Goal: Task Accomplishment & Management: Use online tool/utility

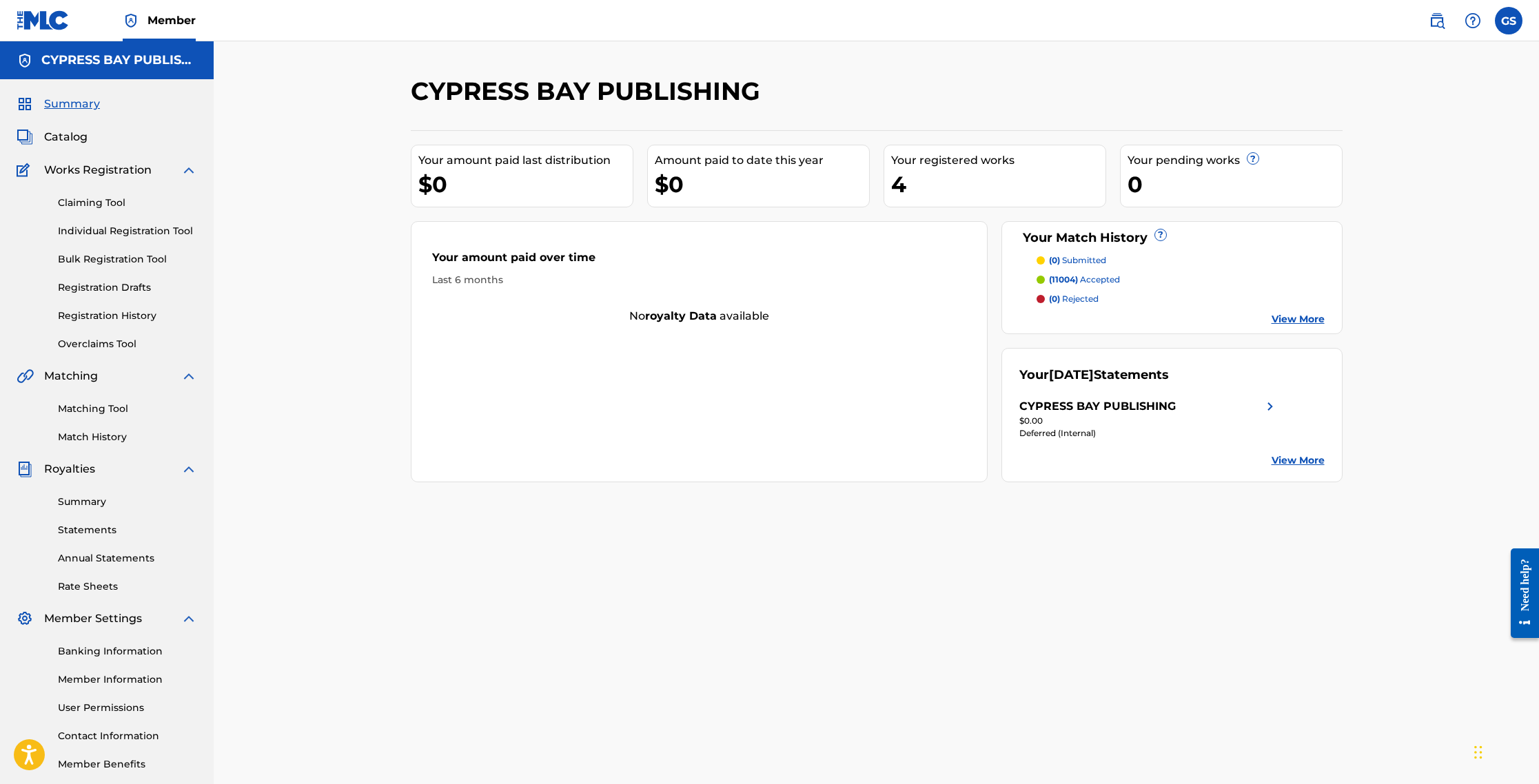
click at [822, 323] on link "View More" at bounding box center [1298, 319] width 53 height 14
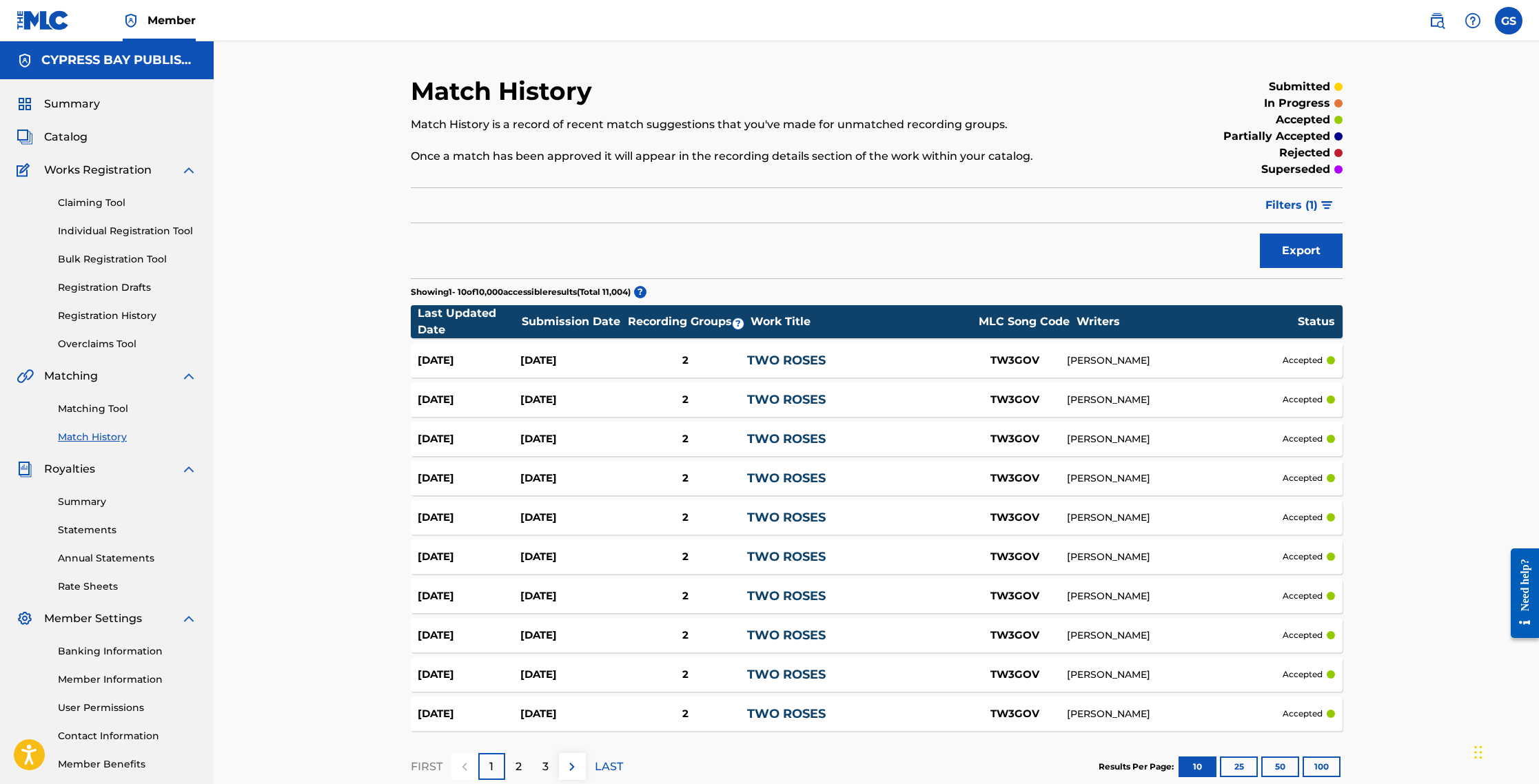
click at [85, 503] on link "Summary" at bounding box center [127, 502] width 139 height 14
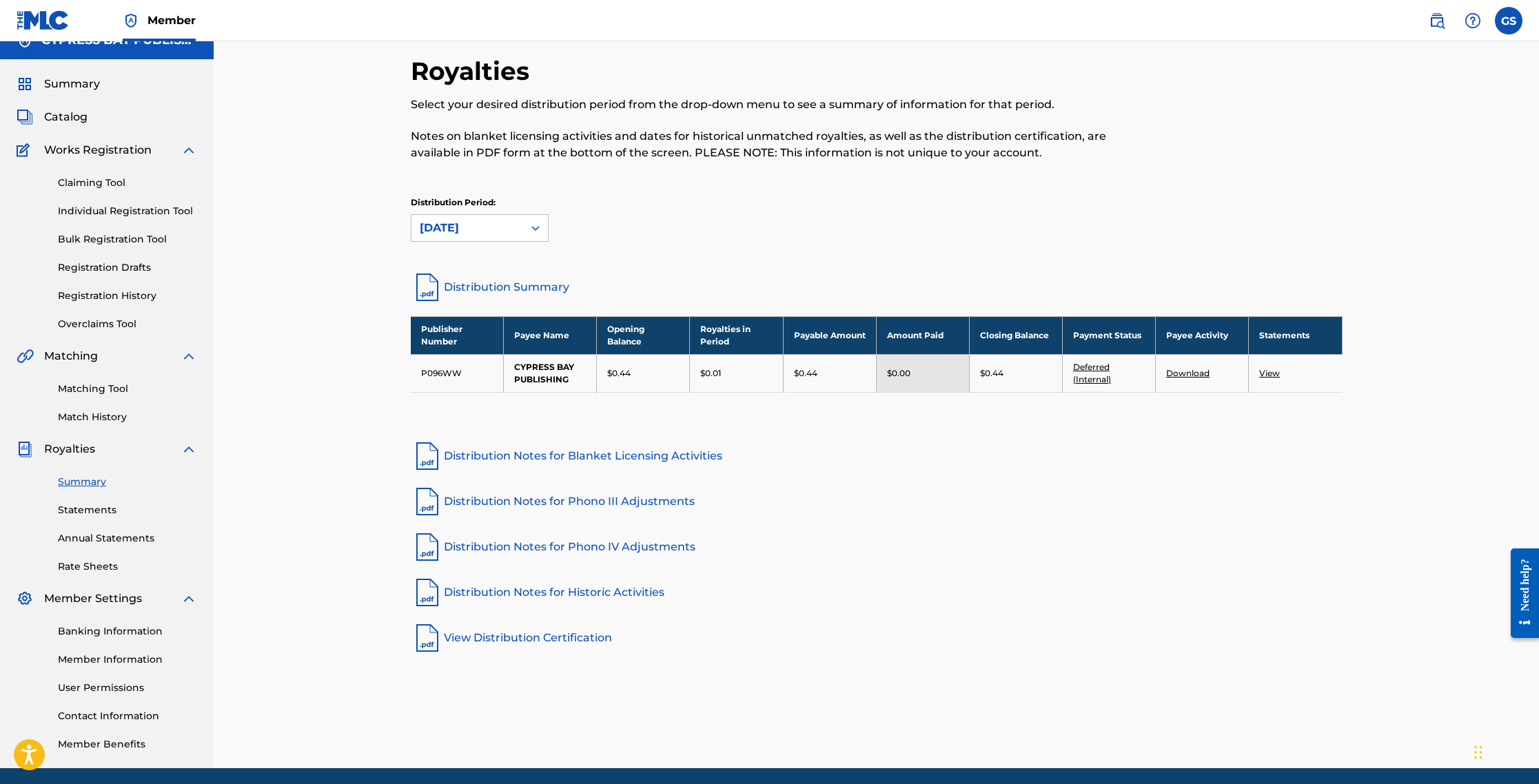
scroll to position [19, 0]
click at [485, 288] on link "Distribution Summary" at bounding box center [877, 288] width 932 height 33
click at [546, 376] on td "CYPRESS BAY PUBLISHING" at bounding box center [550, 373] width 93 height 38
click at [628, 372] on p "$0.44" at bounding box center [619, 374] width 24 height 12
click at [729, 372] on div "$0.01" at bounding box center [736, 374] width 72 height 12
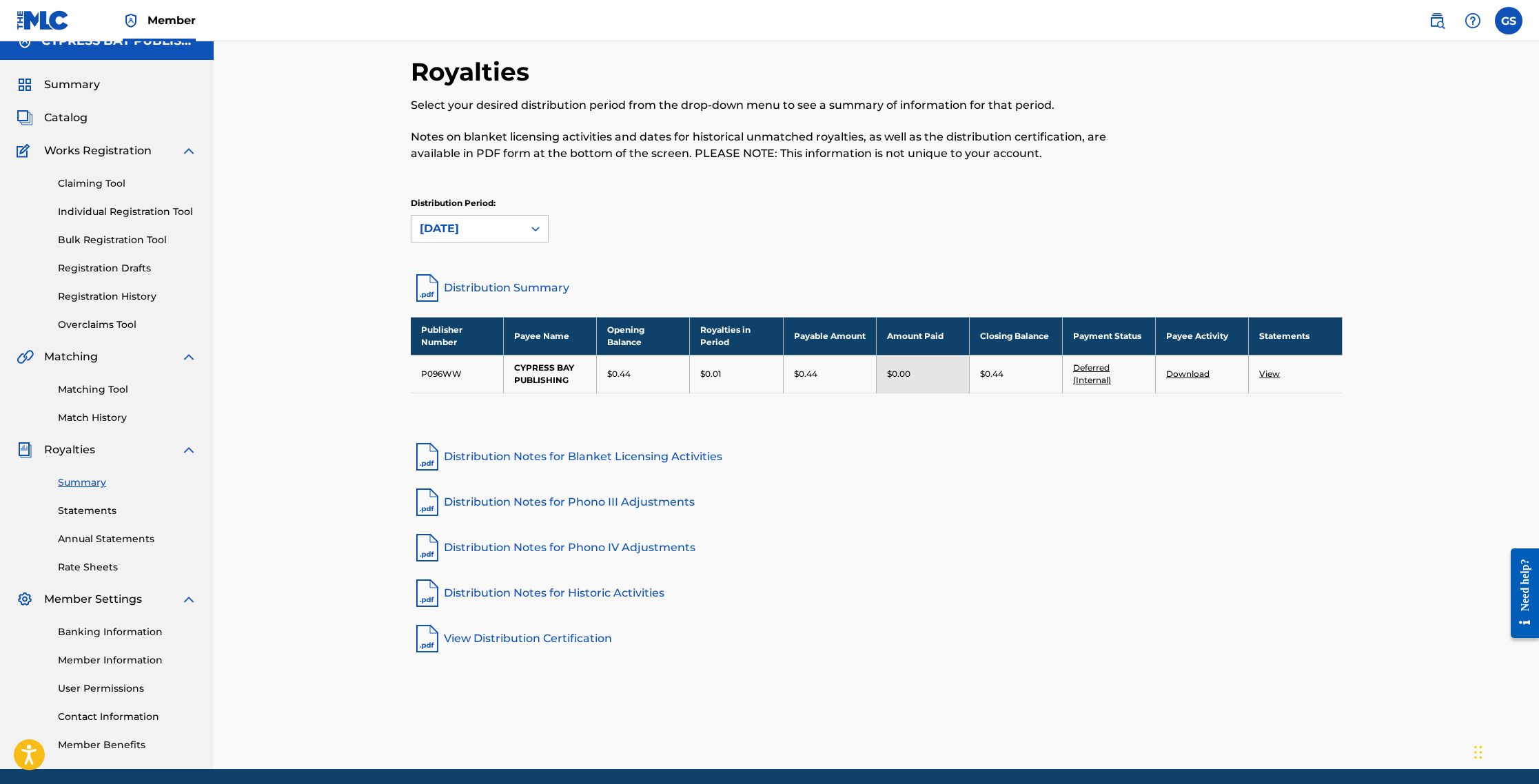
click at [813, 377] on p "$0.44" at bounding box center [805, 374] width 24 height 12
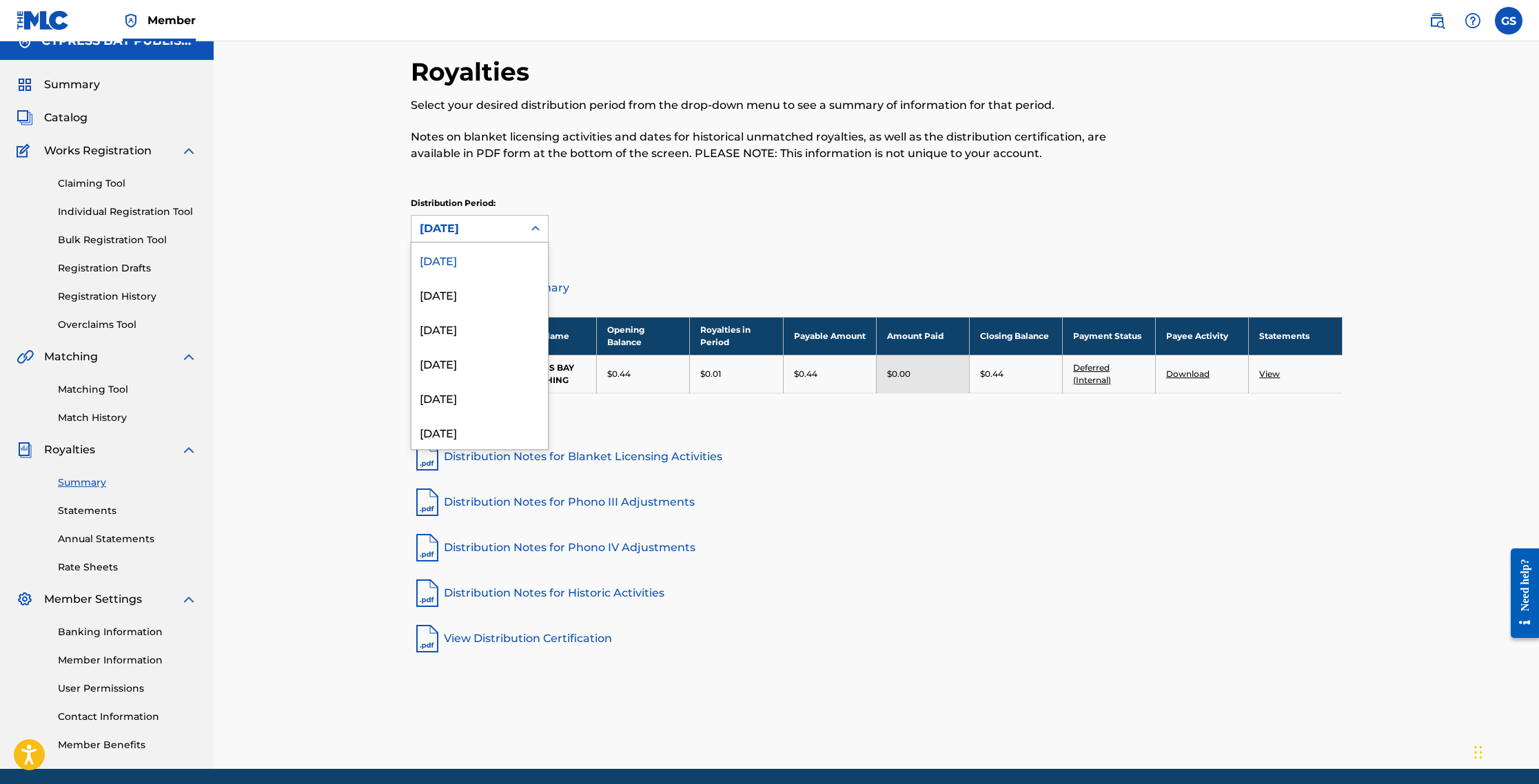
click at [524, 226] on div at bounding box center [536, 229] width 25 height 25
click at [466, 294] on div "[DATE]" at bounding box center [480, 294] width 137 height 34
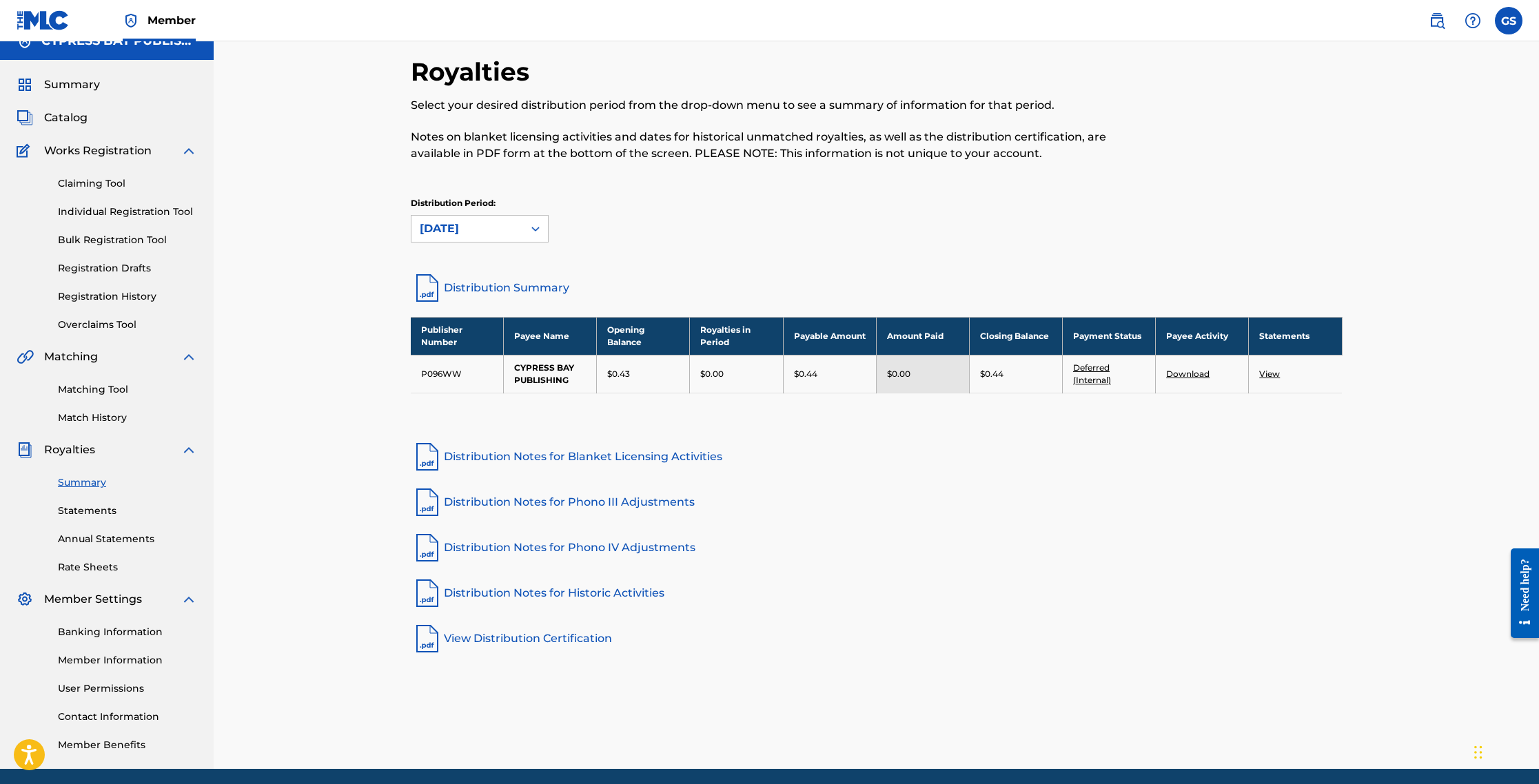
click at [96, 392] on link "Matching Tool" at bounding box center [127, 390] width 139 height 14
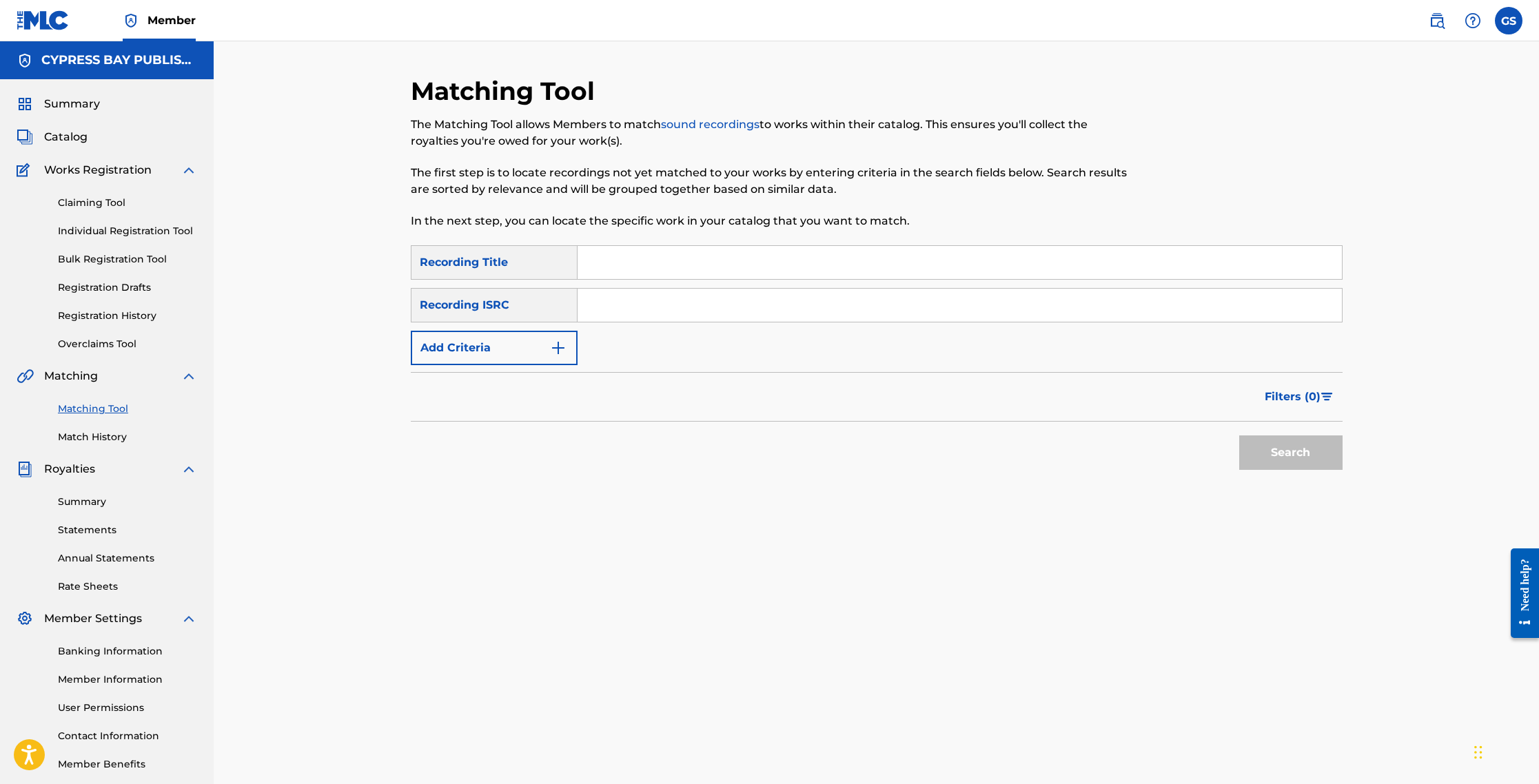
click at [533, 273] on div "Recording Title" at bounding box center [494, 263] width 167 height 34
click at [616, 269] on input "Search Form" at bounding box center [959, 262] width 764 height 33
type input "Two Roses"
click at [598, 311] on input "Search Form" at bounding box center [959, 305] width 764 height 33
type input "USCG0910057"
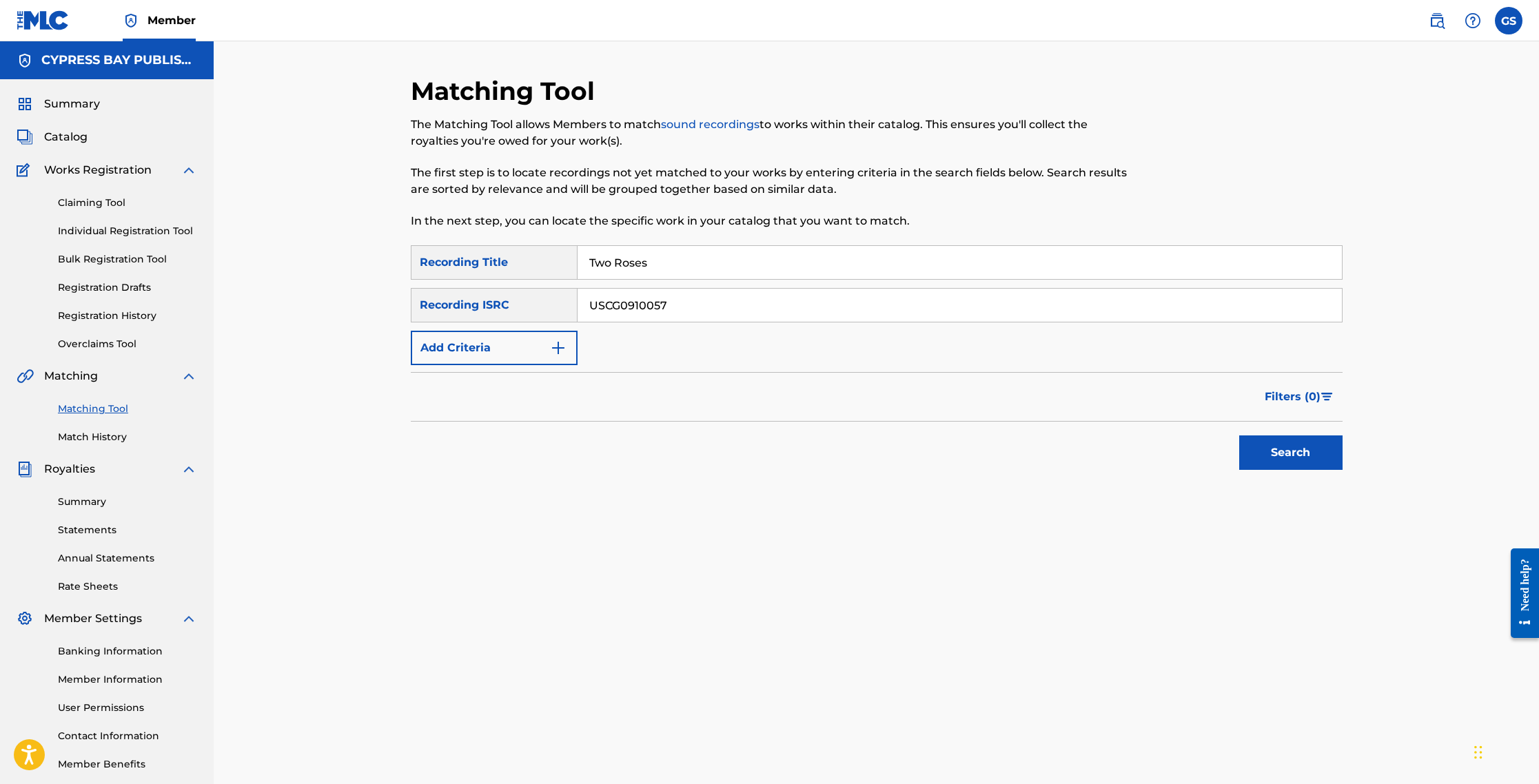
click at [822, 449] on button "Search" at bounding box center [1290, 453] width 103 height 34
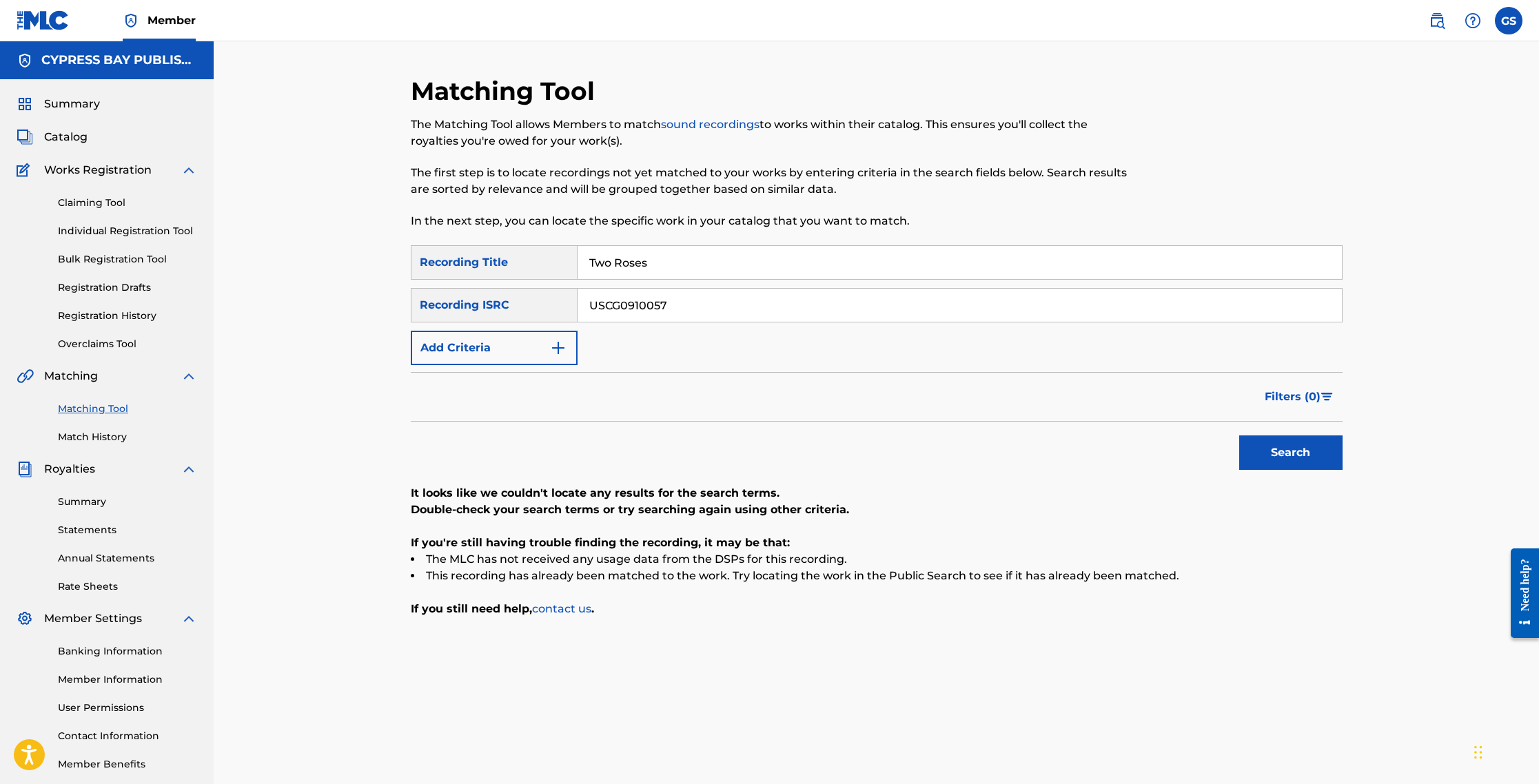
click at [552, 350] on img "Search Form" at bounding box center [558, 347] width 16 height 16
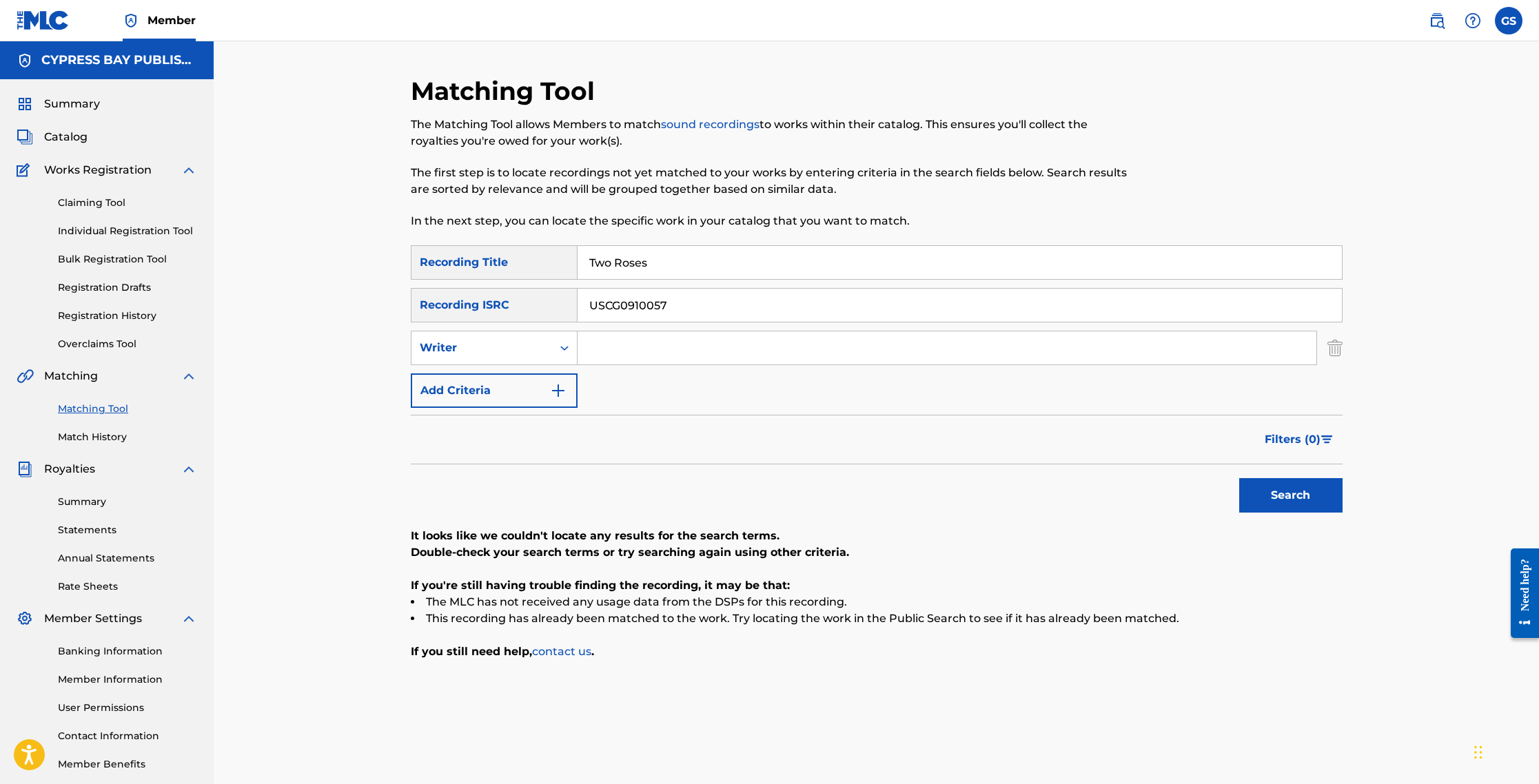
drag, startPoint x: 597, startPoint y: 352, endPoint x: 588, endPoint y: 355, distance: 9.5
click at [597, 352] on input "Search Form" at bounding box center [946, 348] width 739 height 33
click at [563, 354] on div "Search Form" at bounding box center [564, 347] width 25 height 25
click at [517, 387] on div "Recording Artist" at bounding box center [494, 382] width 165 height 34
click at [633, 345] on input "Search Form" at bounding box center [946, 348] width 739 height 33
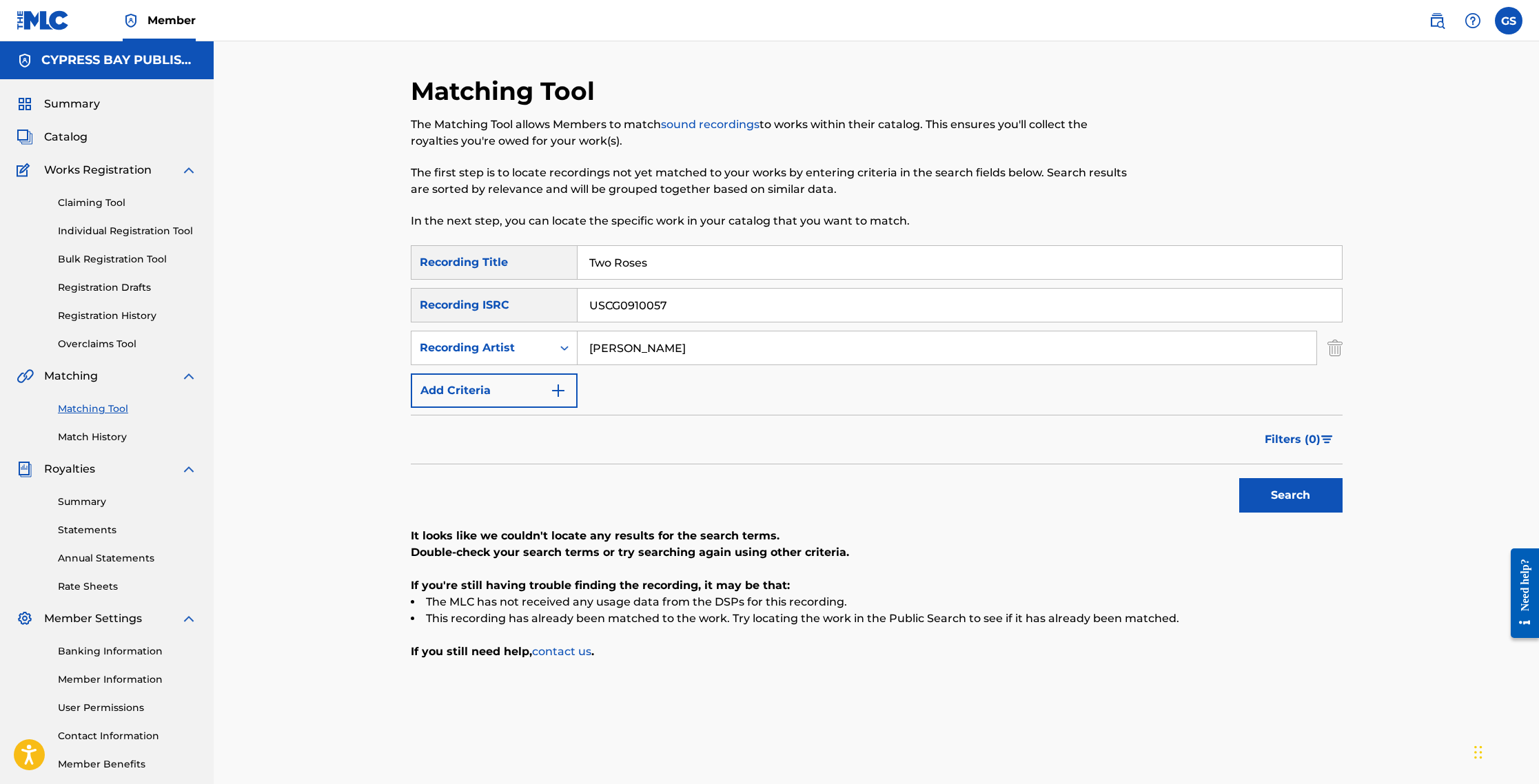
type input "[PERSON_NAME]"
click at [822, 492] on button "Search" at bounding box center [1290, 496] width 103 height 34
click at [110, 438] on link "Match History" at bounding box center [127, 437] width 139 height 14
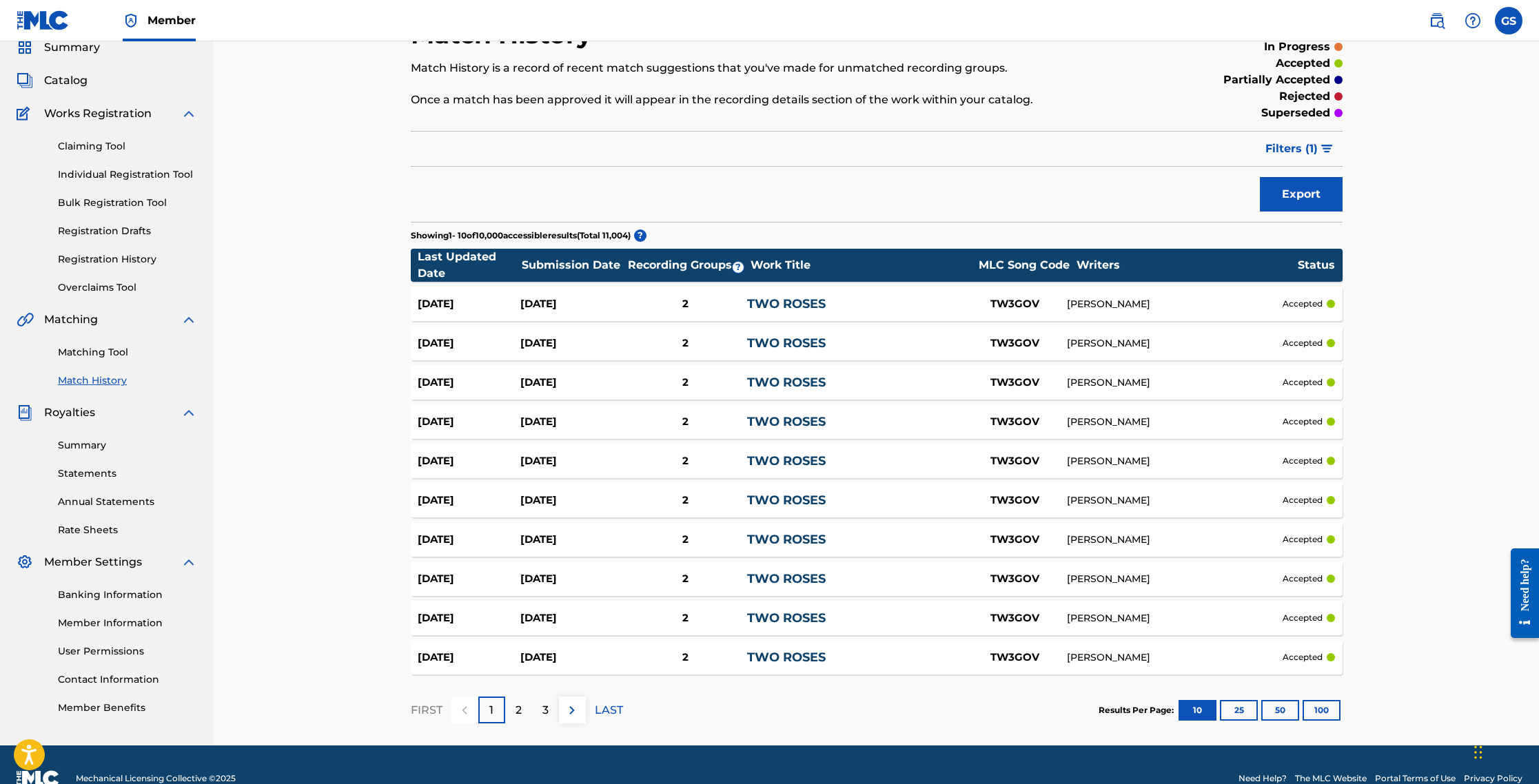
scroll to position [83, 0]
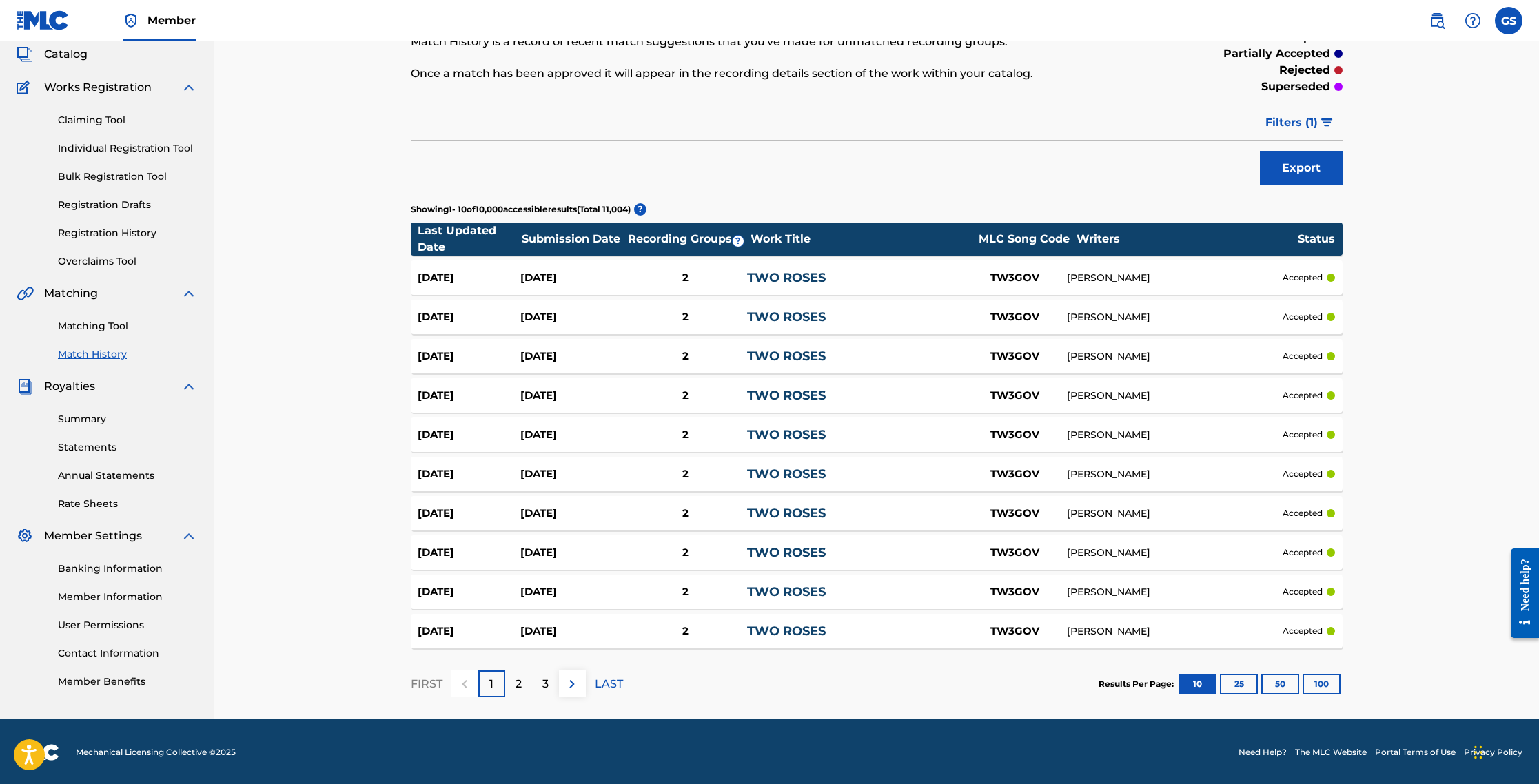
click at [87, 323] on link "Matching Tool" at bounding box center [127, 326] width 139 height 14
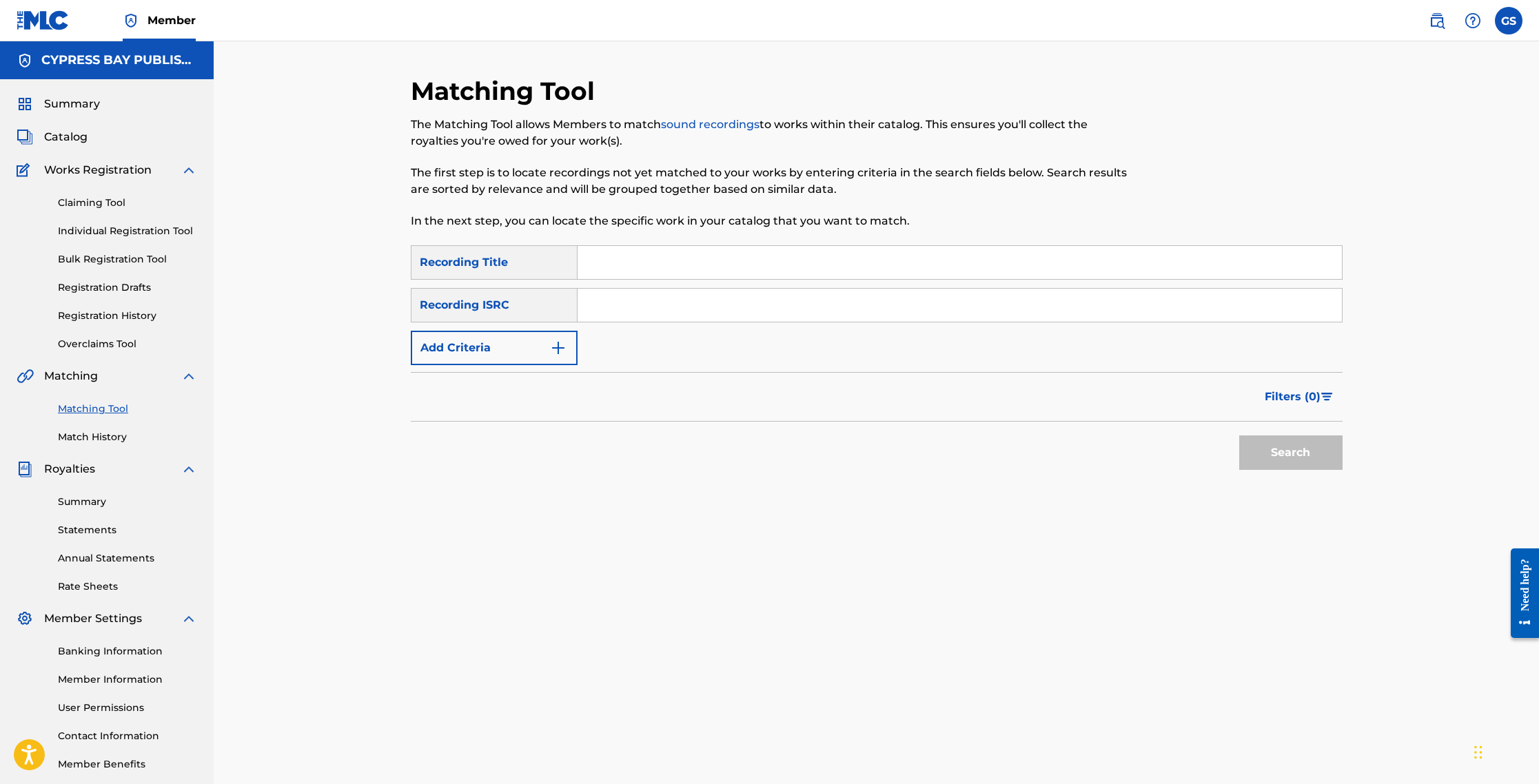
click at [634, 267] on input "Search Form" at bounding box center [959, 262] width 764 height 33
type input "[PERSON_NAME] [DEMOGRAPHIC_DATA] Is with us"
click at [598, 310] on input "Search Form" at bounding box center [959, 305] width 764 height 33
click at [822, 459] on button "Search" at bounding box center [1290, 453] width 103 height 34
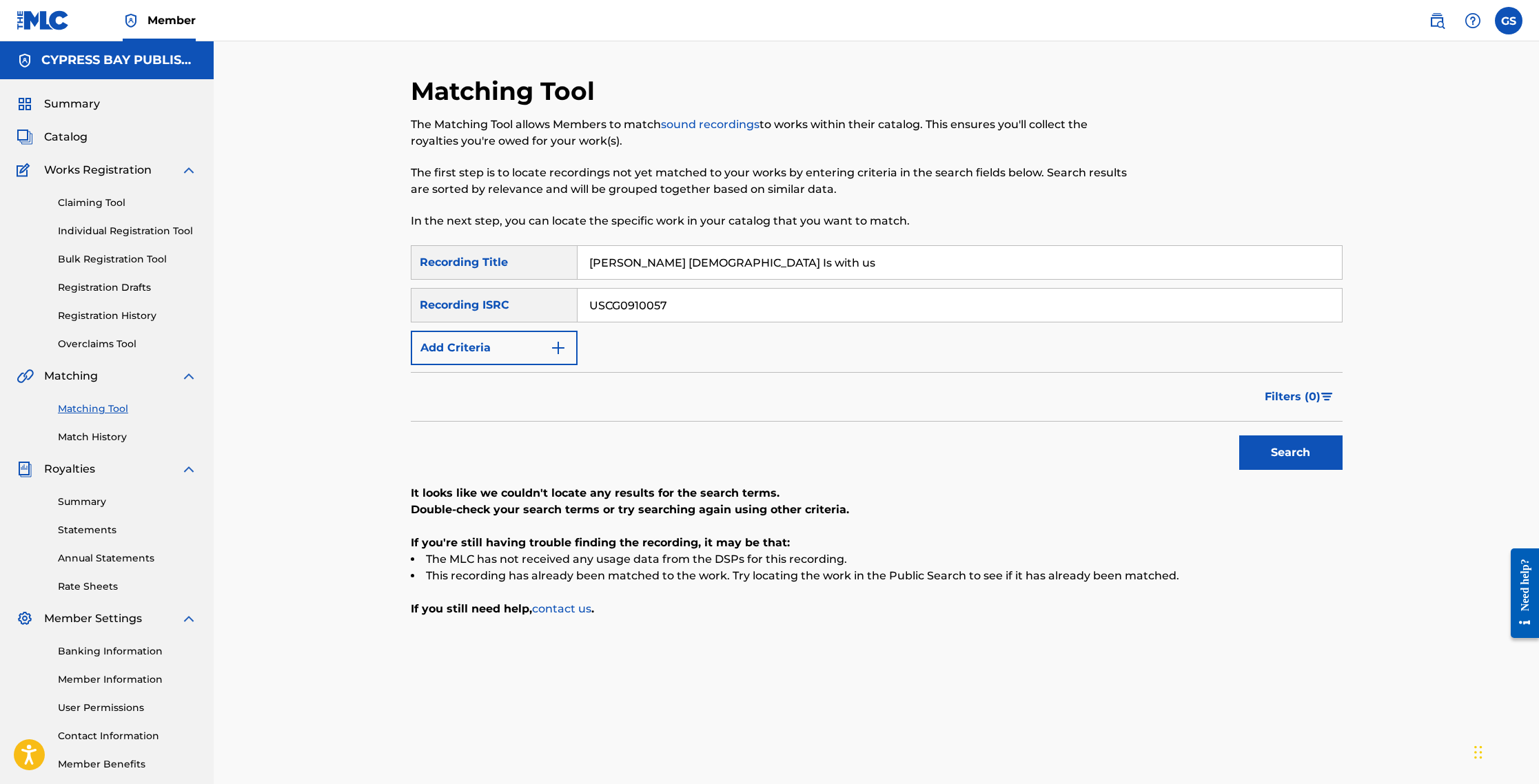
click at [669, 303] on input "USCG0910057" at bounding box center [959, 305] width 764 height 33
type input "U"
click at [53, 137] on span "Catalog" at bounding box center [66, 137] width 43 height 16
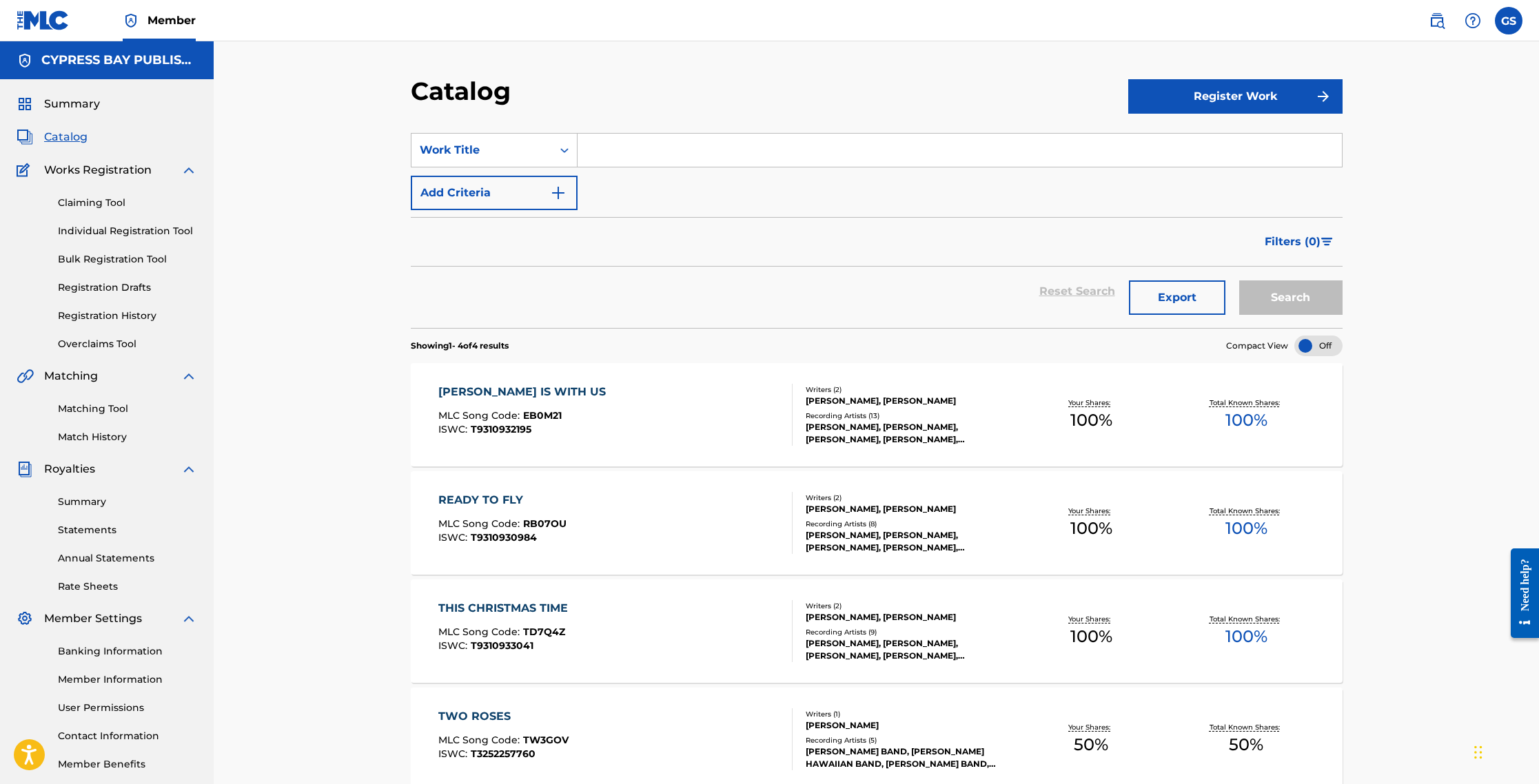
click at [72, 139] on span "Catalog" at bounding box center [66, 137] width 43 height 16
click at [822, 304] on button "Export" at bounding box center [1177, 298] width 96 height 34
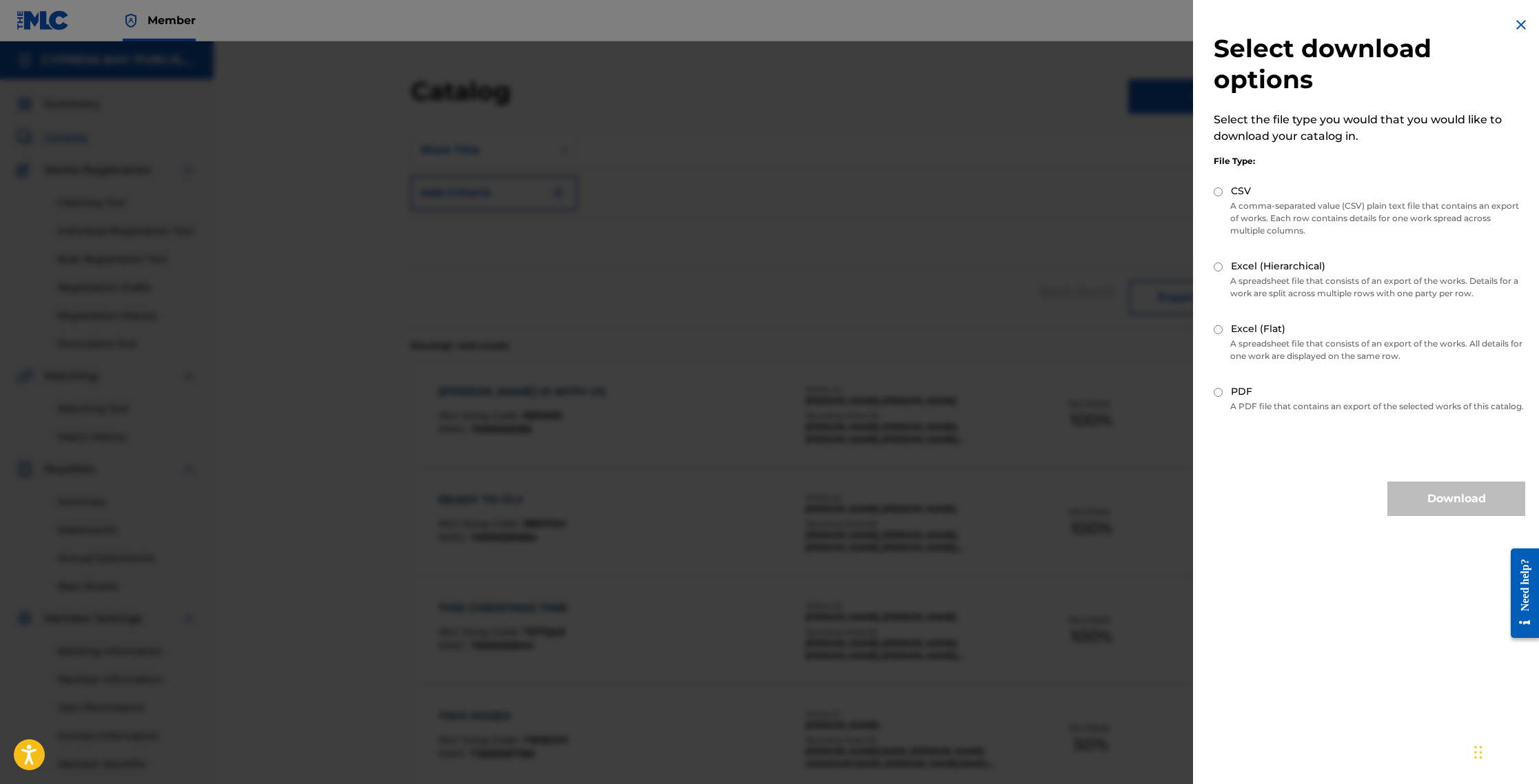
click at [822, 192] on input "CSV" at bounding box center [1218, 192] width 9 height 9
radio input "true"
click at [822, 516] on button "Download" at bounding box center [1456, 498] width 138 height 34
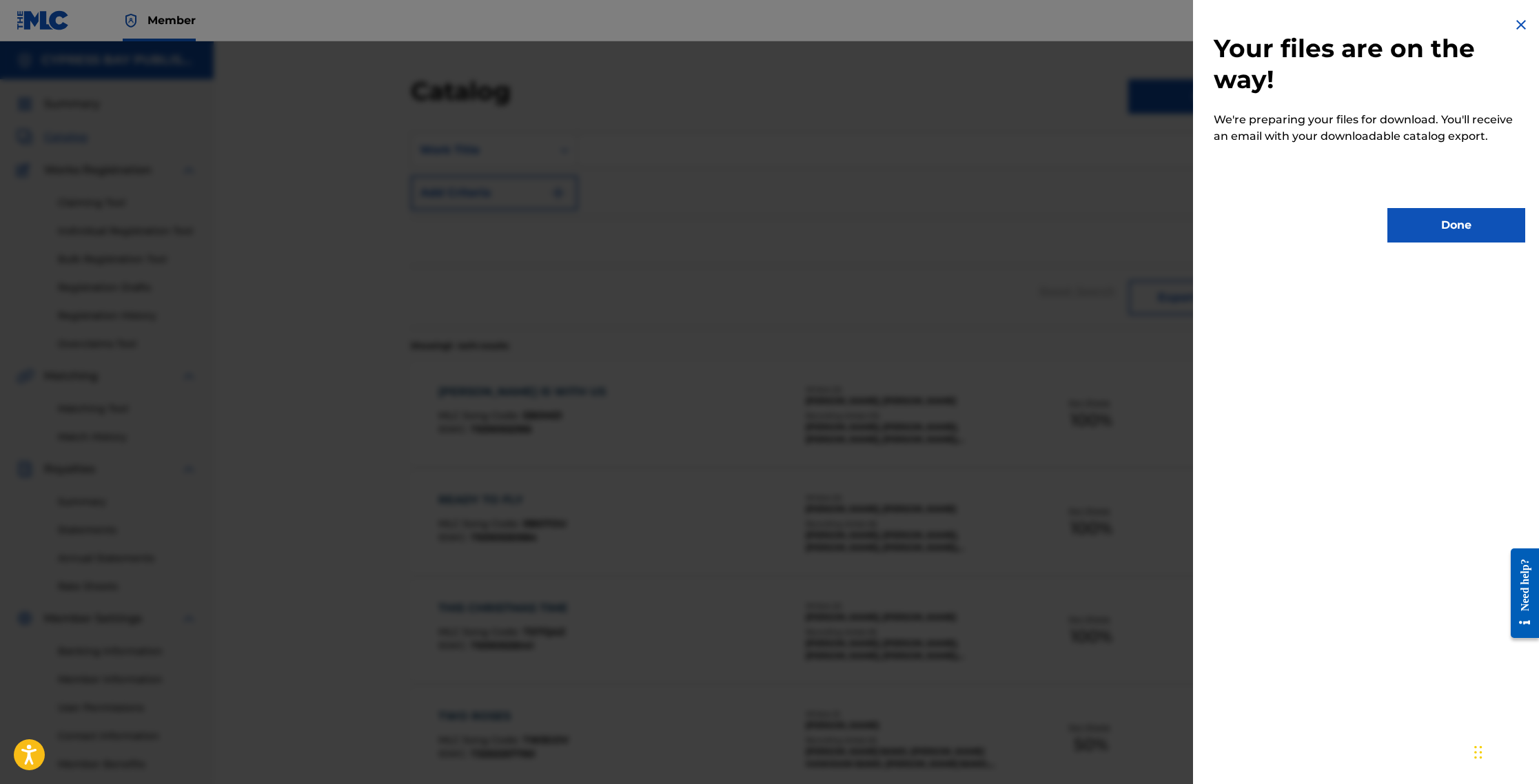
click at [822, 227] on button "Done" at bounding box center [1456, 225] width 138 height 34
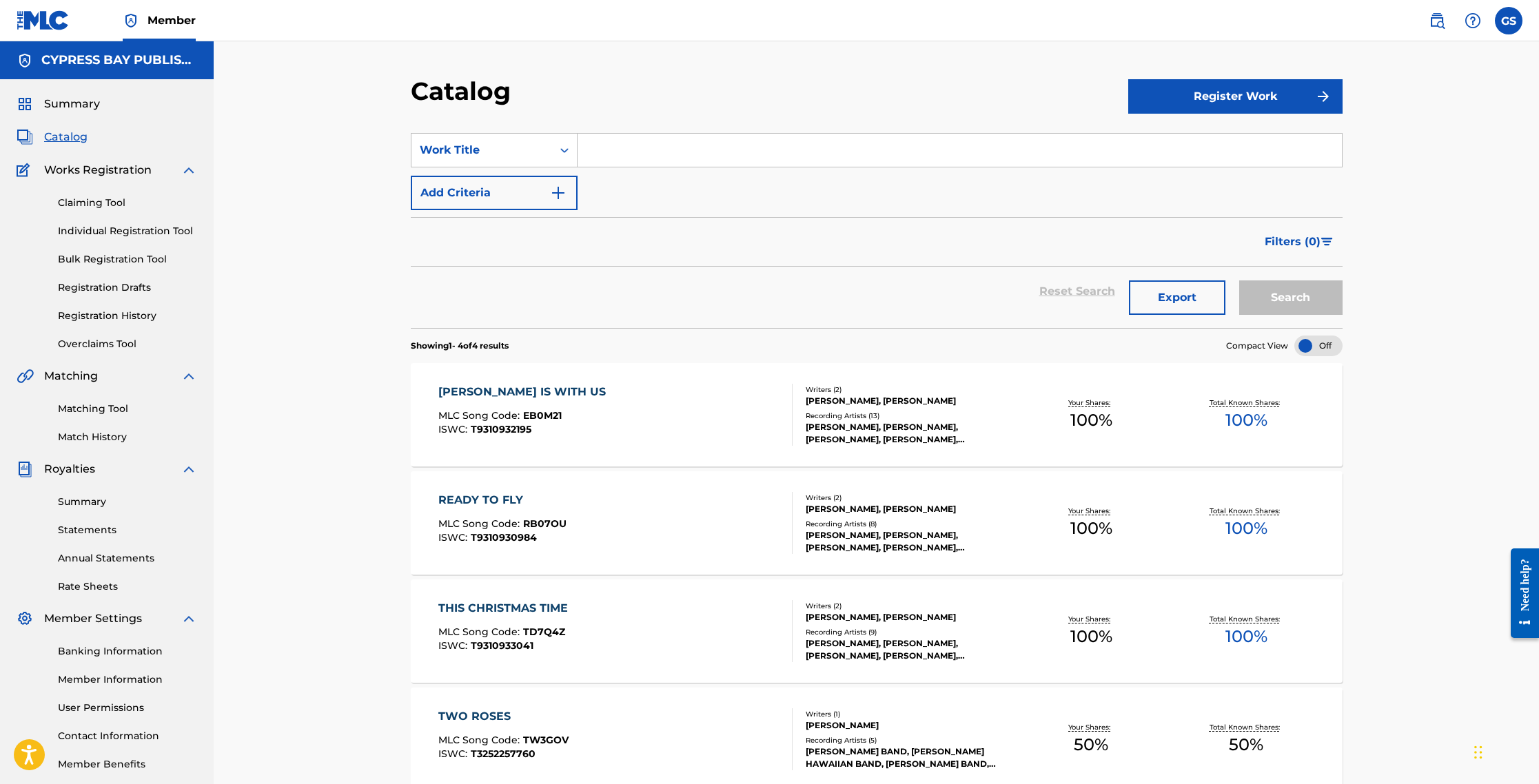
scroll to position [36, 0]
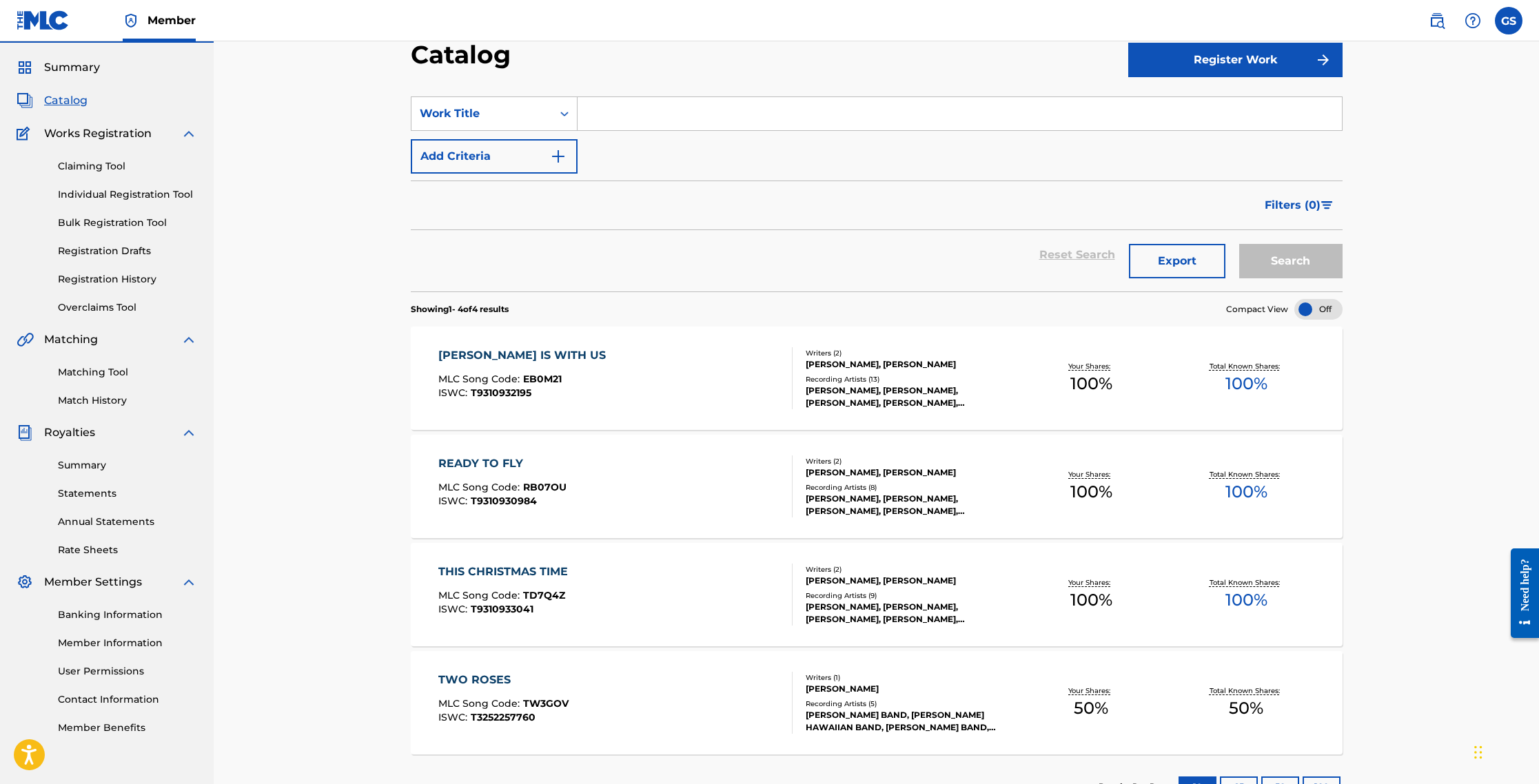
click at [822, 387] on span "100 %" at bounding box center [1246, 384] width 42 height 25
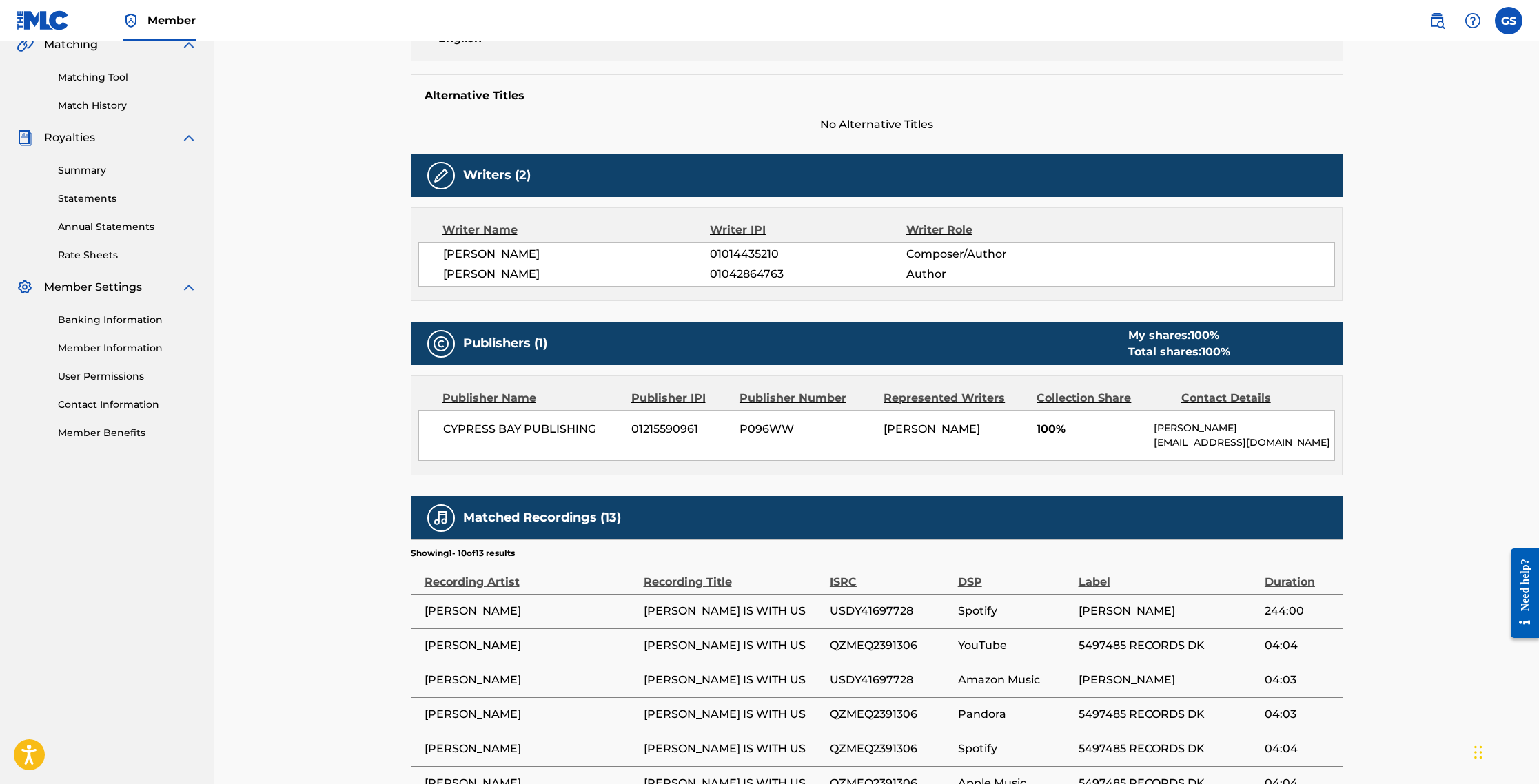
scroll to position [345, 0]
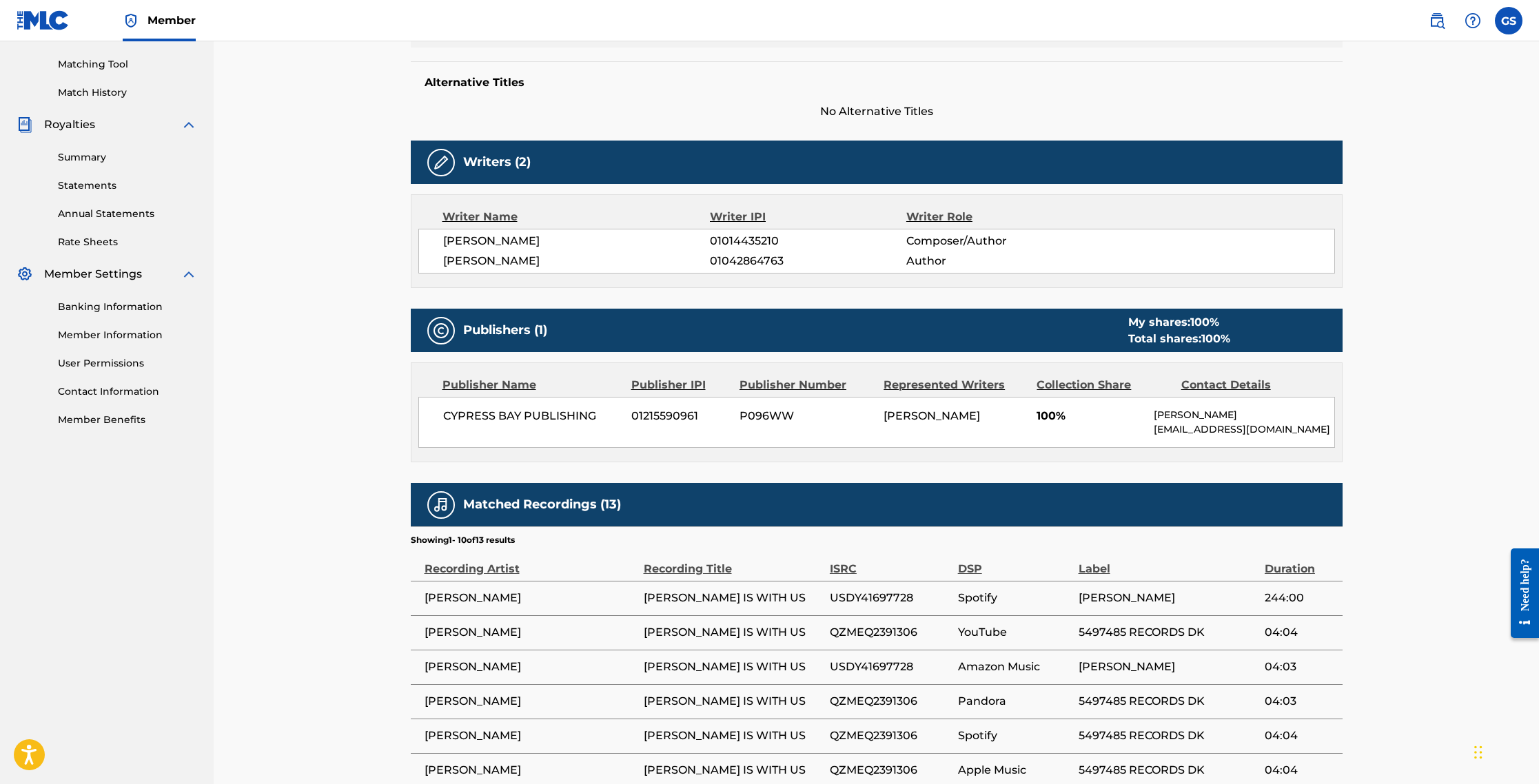
click at [822, 548] on div "Label" at bounding box center [1169, 562] width 179 height 31
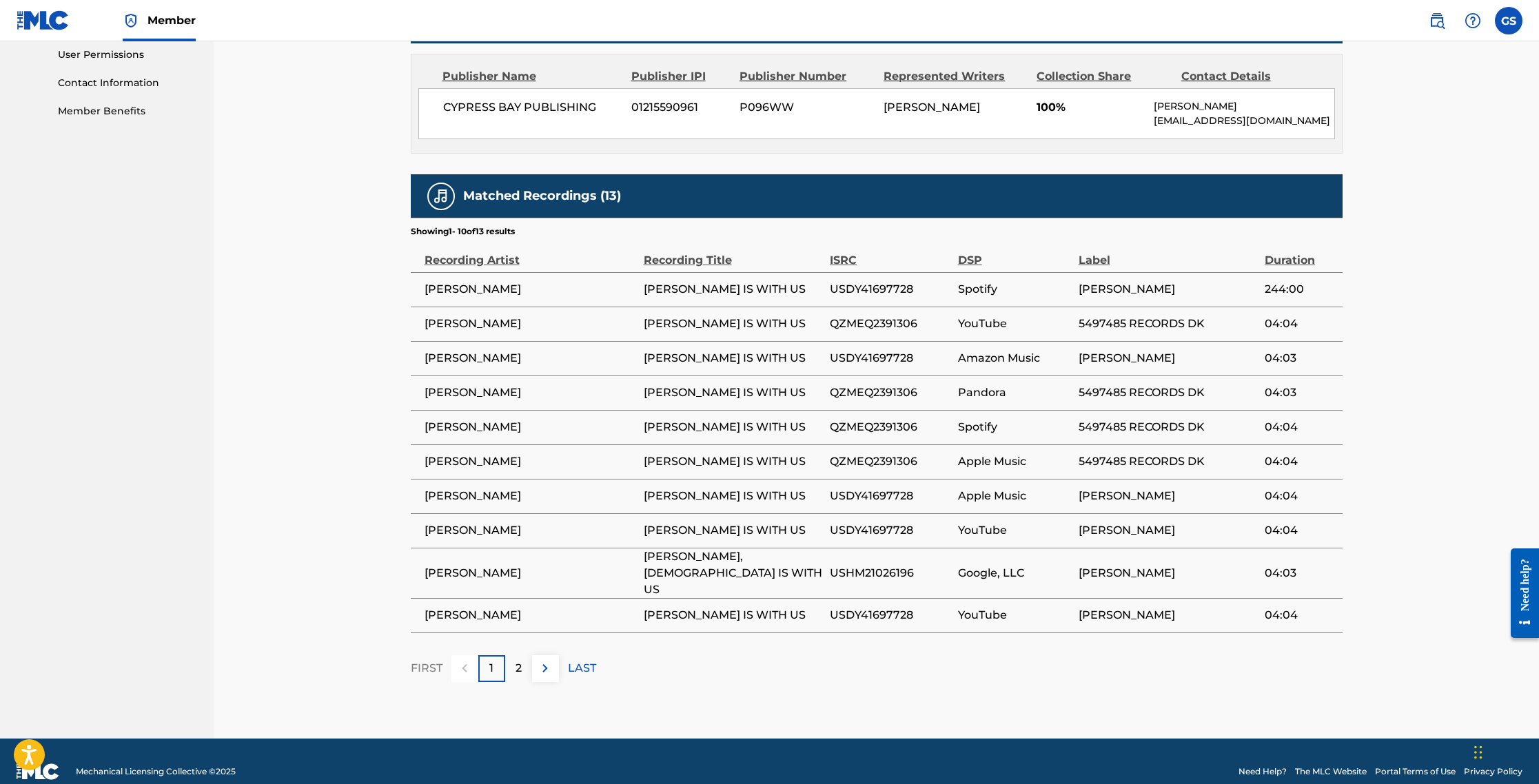
scroll to position [656, 0]
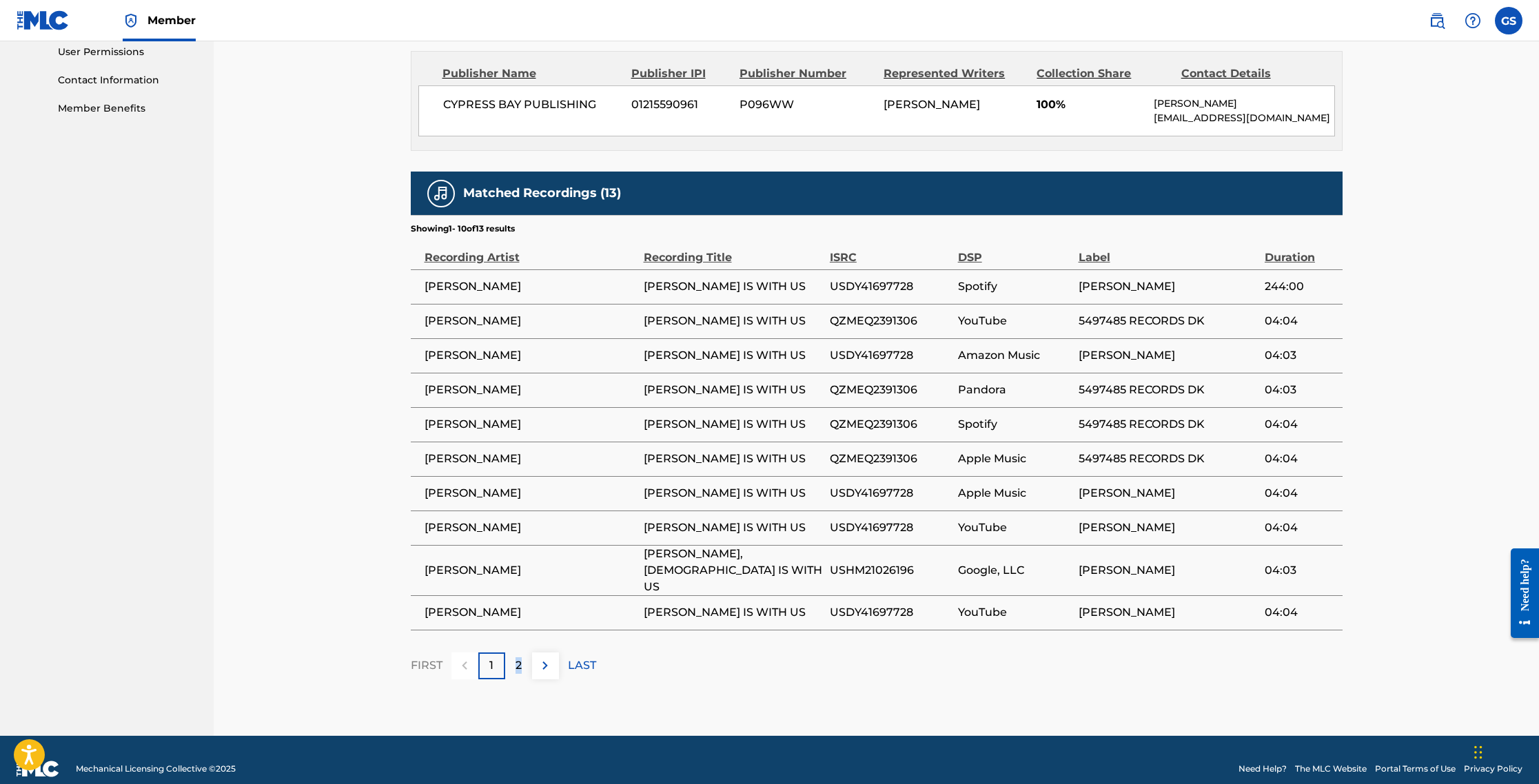
click at [518, 657] on p "2" at bounding box center [518, 665] width 6 height 16
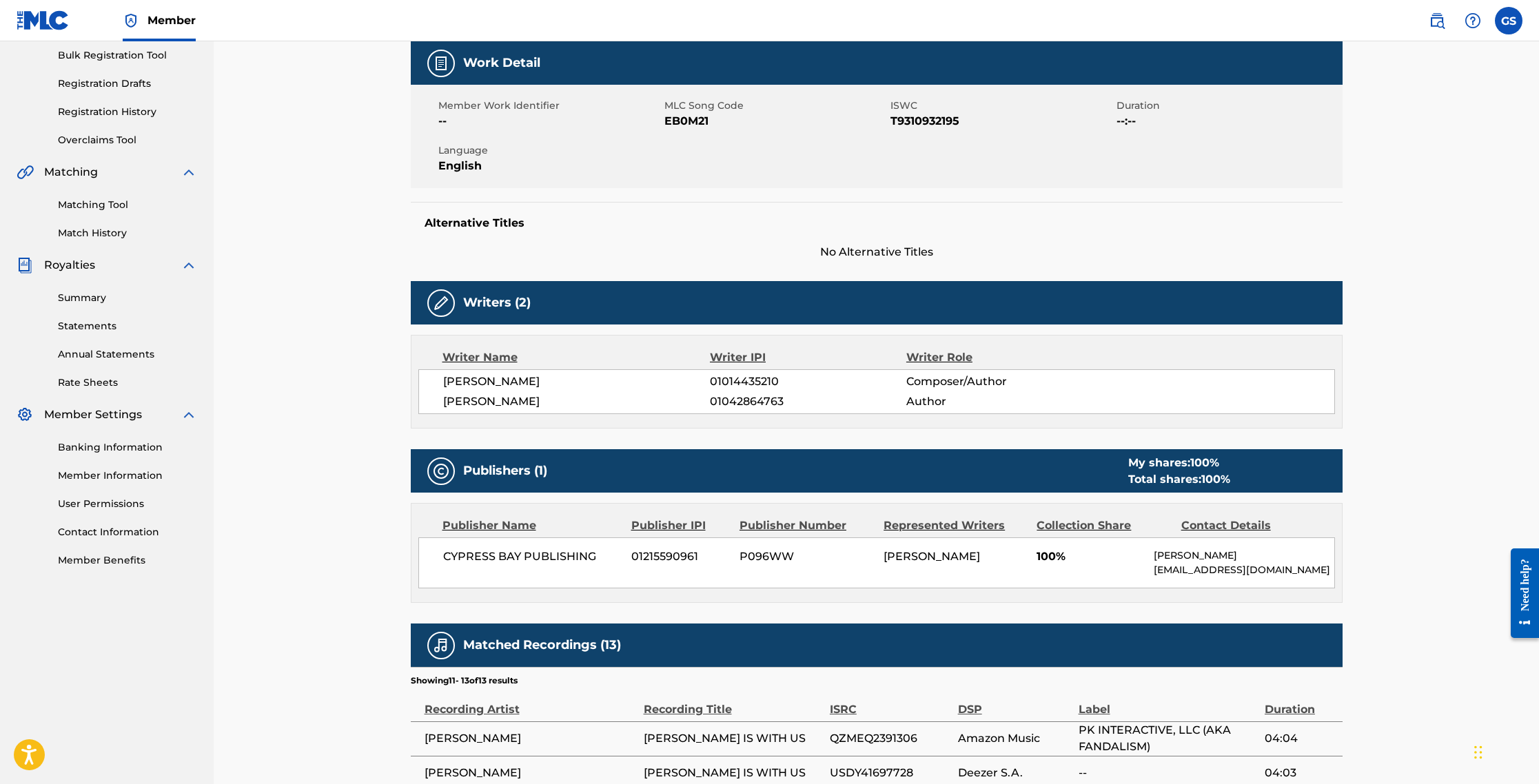
scroll to position [194, 0]
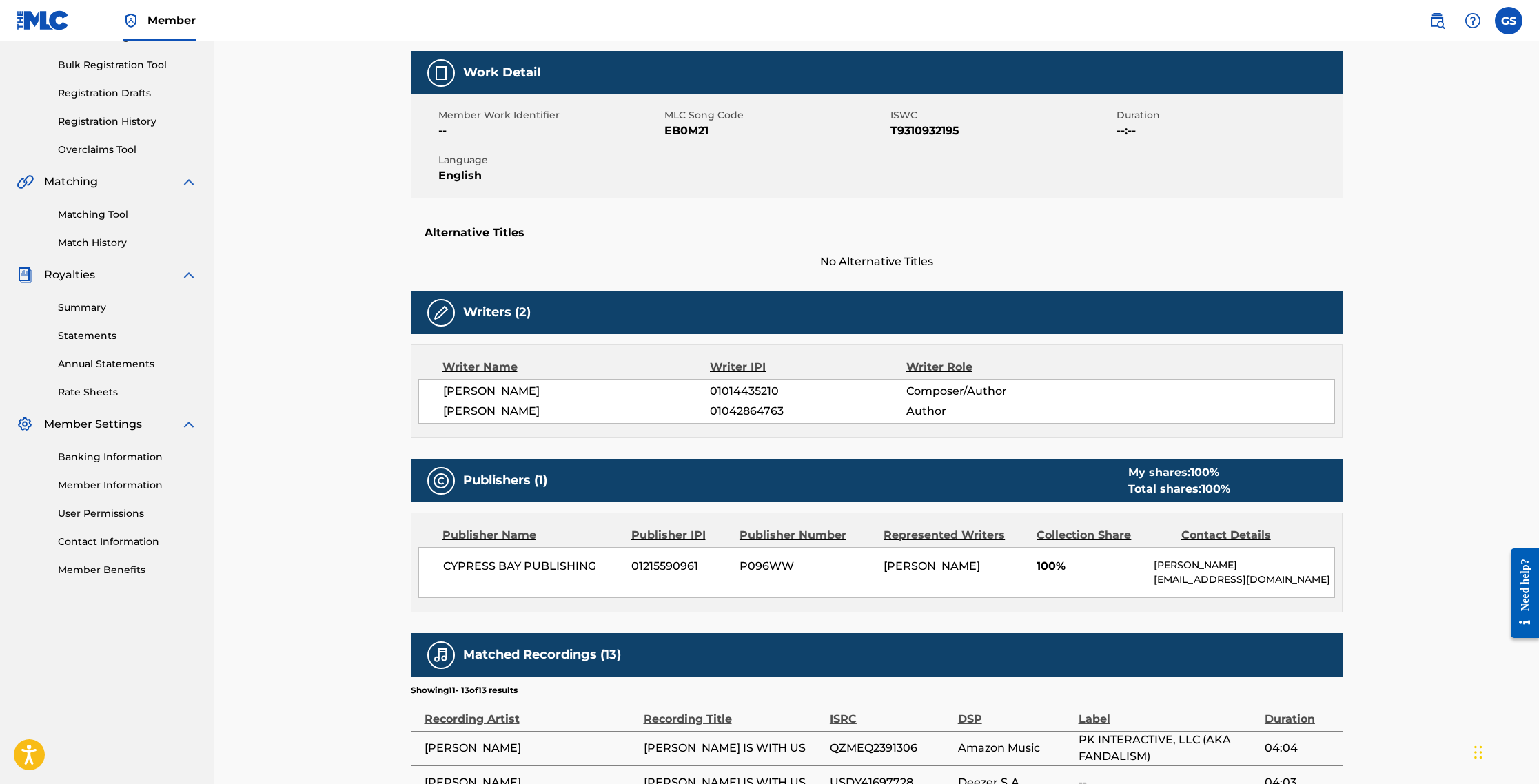
click at [88, 219] on link "Matching Tool" at bounding box center [127, 214] width 139 height 14
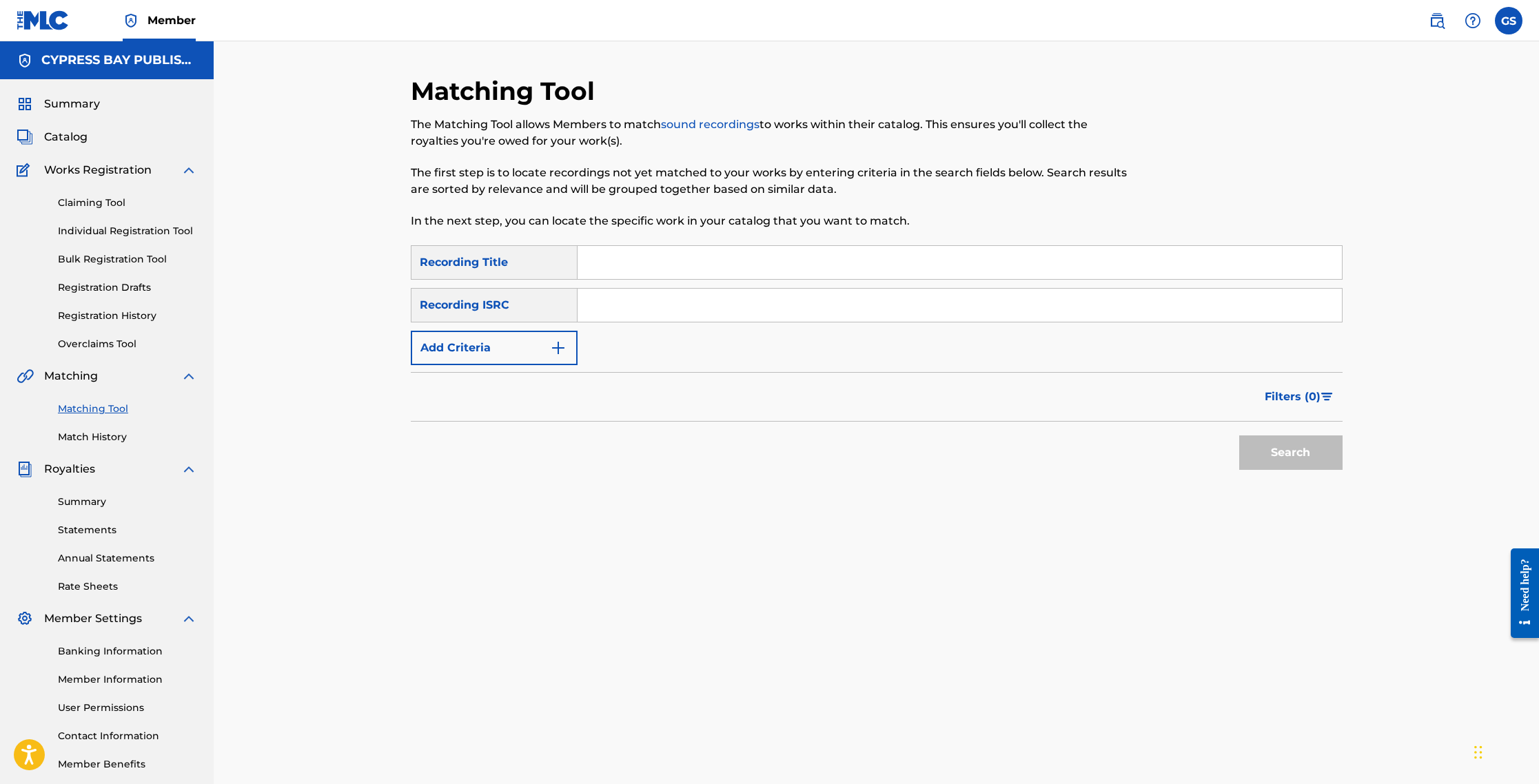
click at [615, 266] on input "Search Form" at bounding box center [959, 262] width 764 height 33
type input "[PERSON_NAME] [DEMOGRAPHIC_DATA] Is with us"
click at [607, 299] on input "Search Form" at bounding box center [959, 305] width 764 height 33
type input "a"
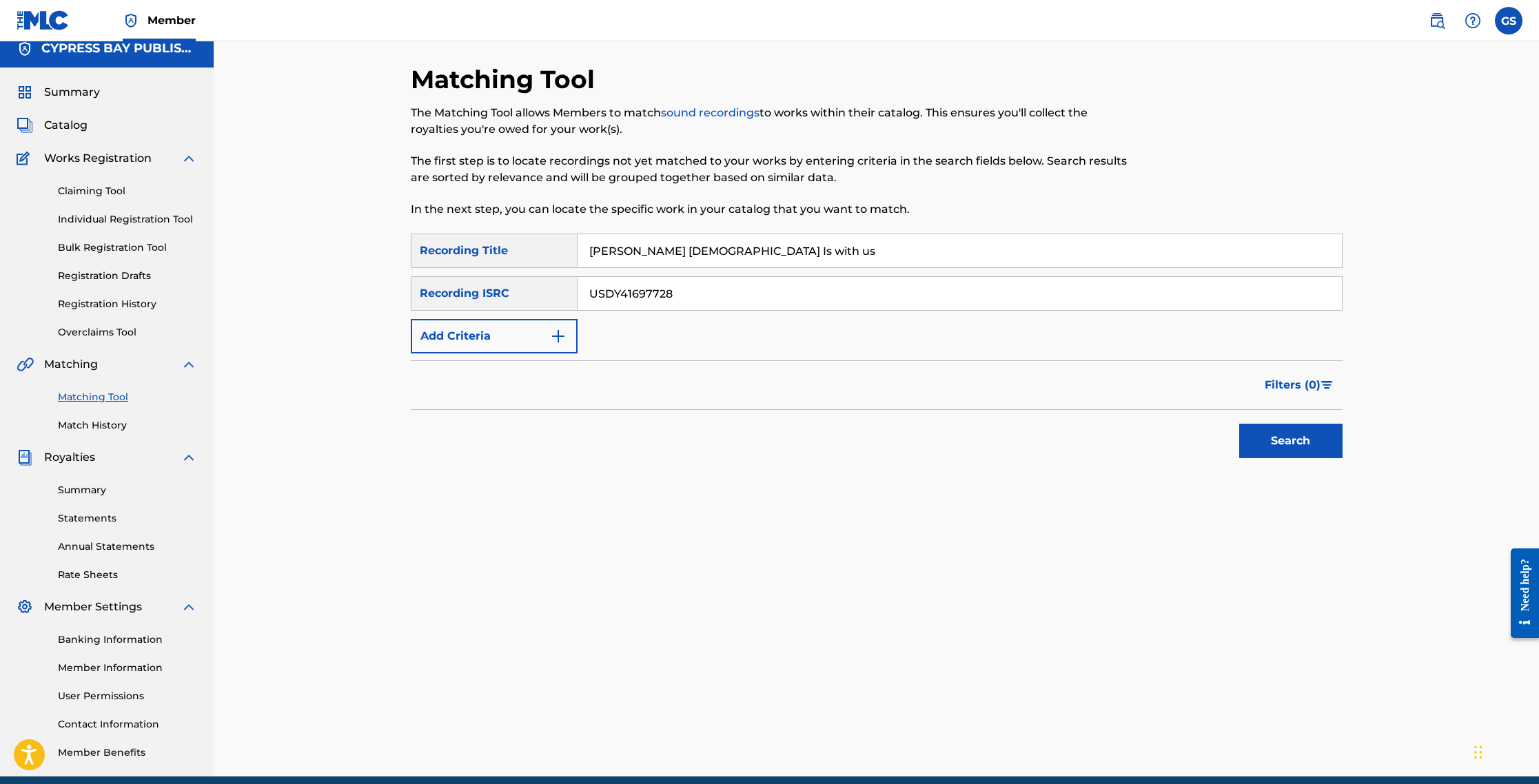
scroll to position [23, 0]
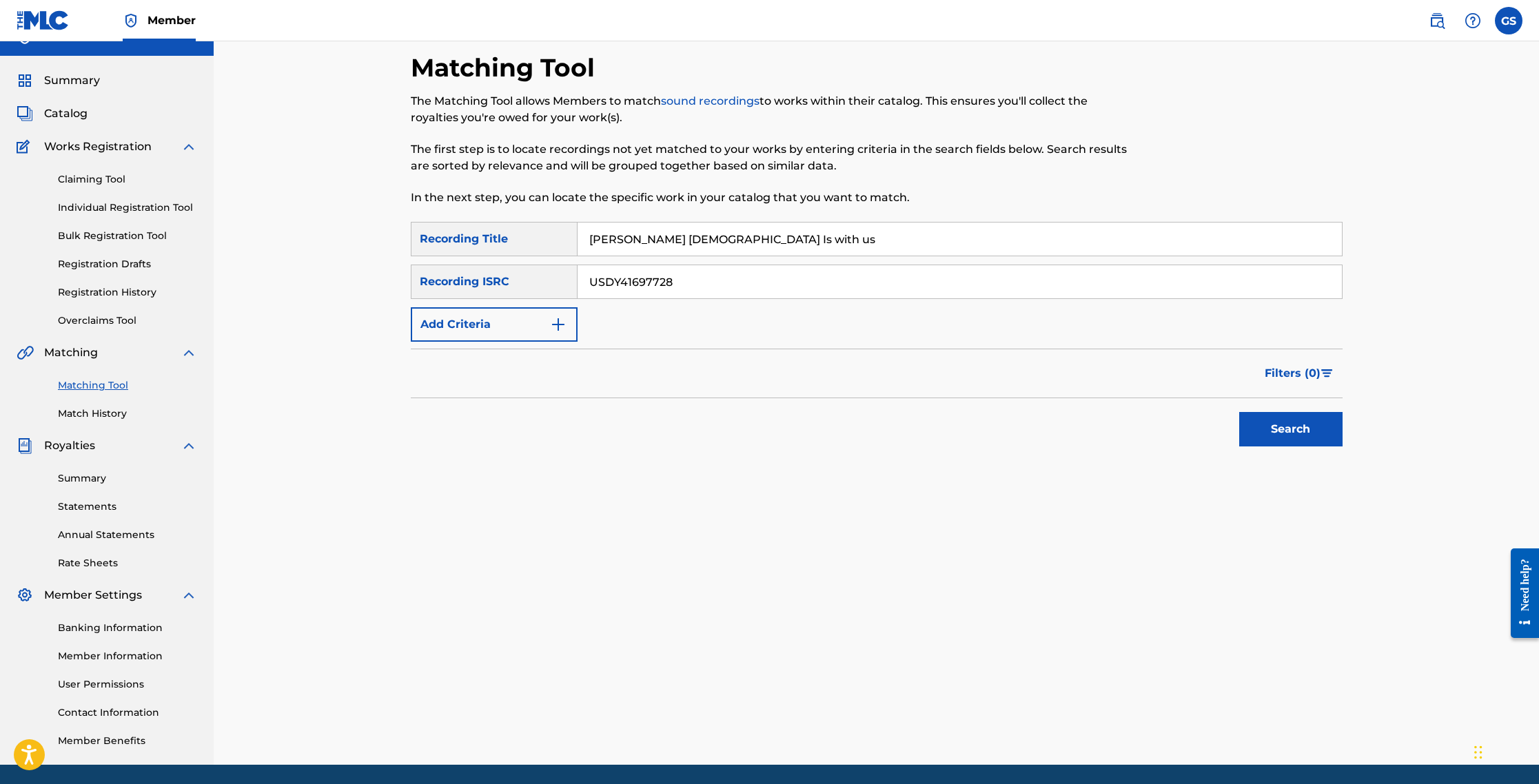
type input "USDY41697728"
click at [822, 430] on button "Search" at bounding box center [1290, 429] width 103 height 34
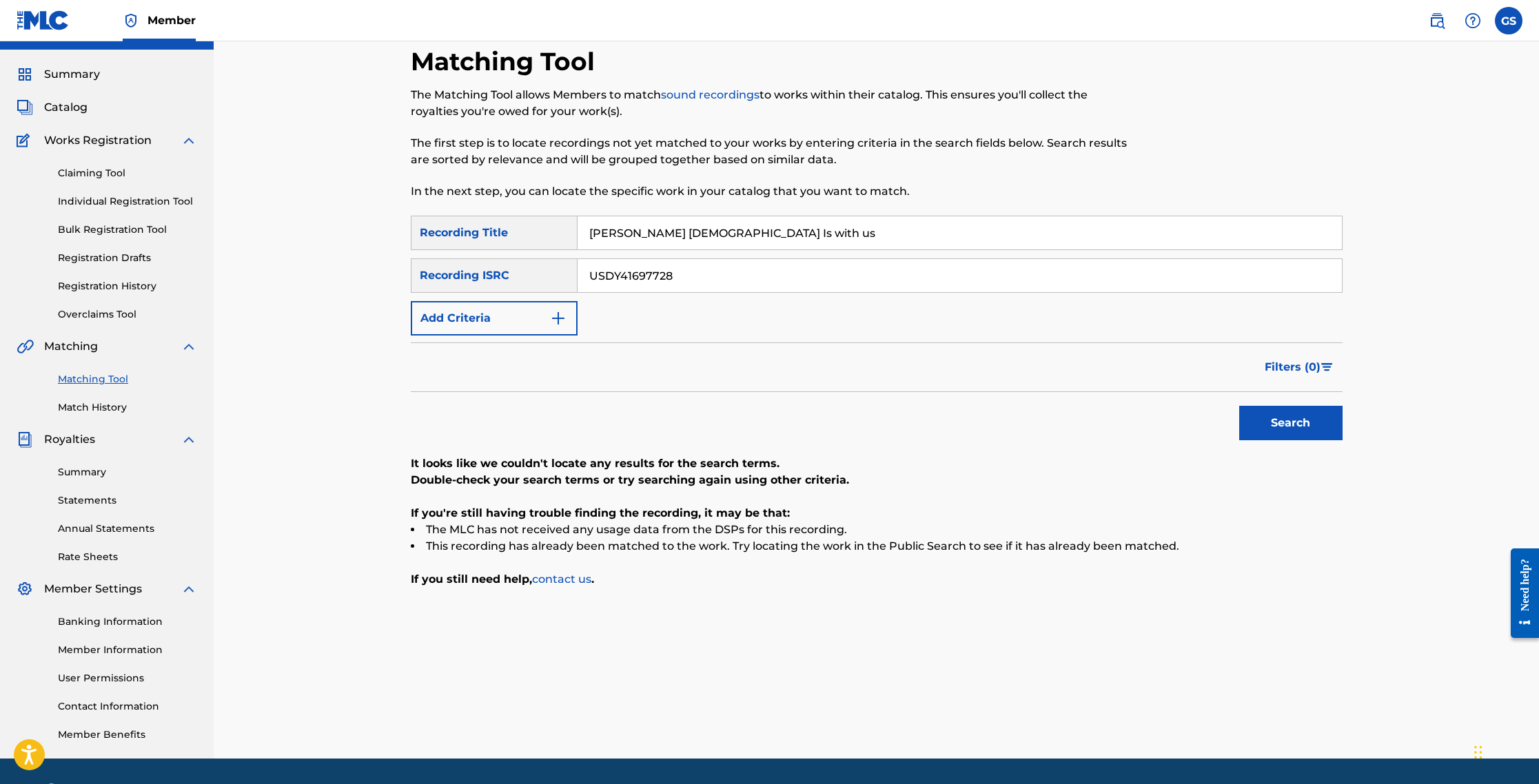
scroll to position [40, 0]
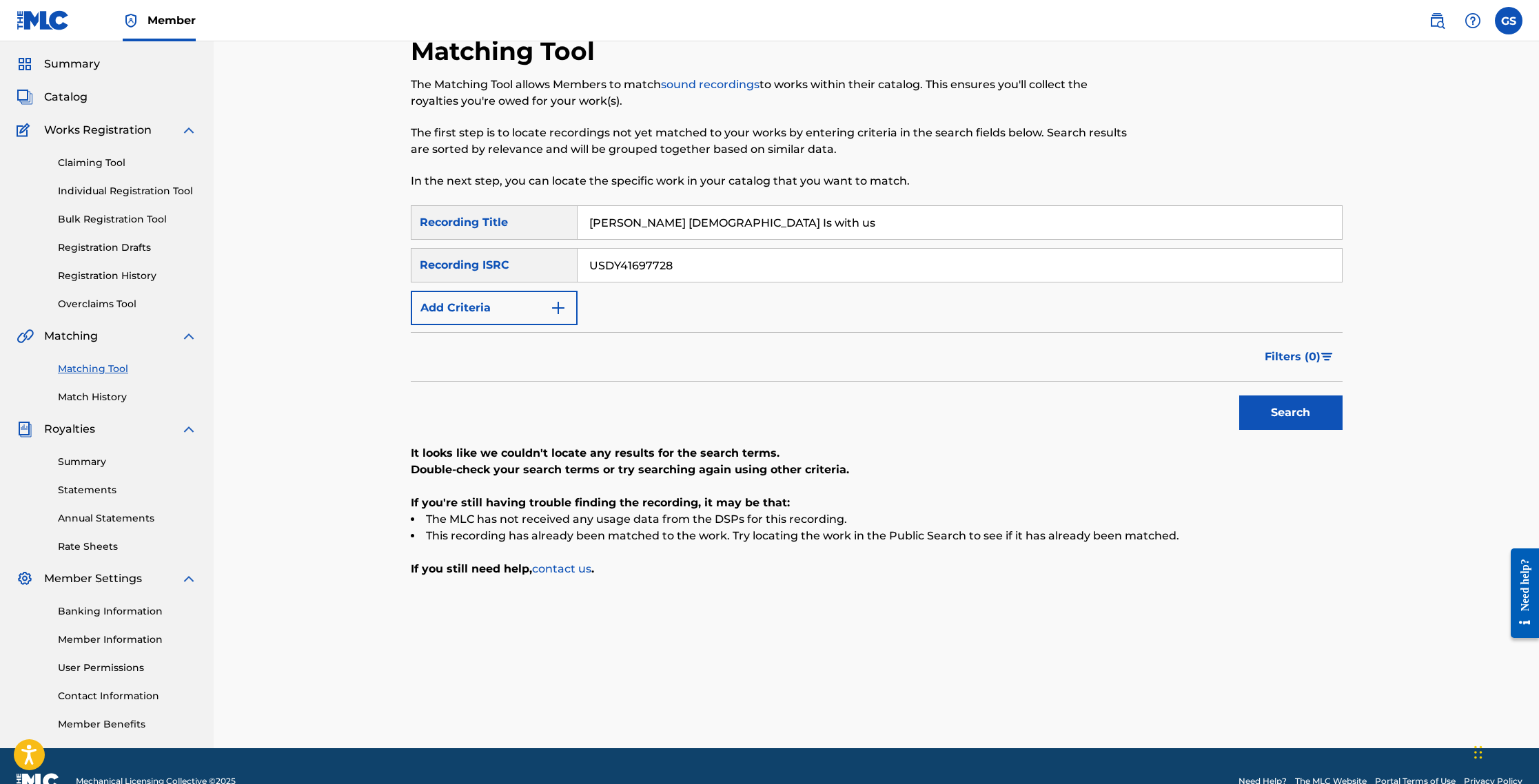
click at [548, 310] on button "Add Criteria" at bounding box center [494, 308] width 167 height 34
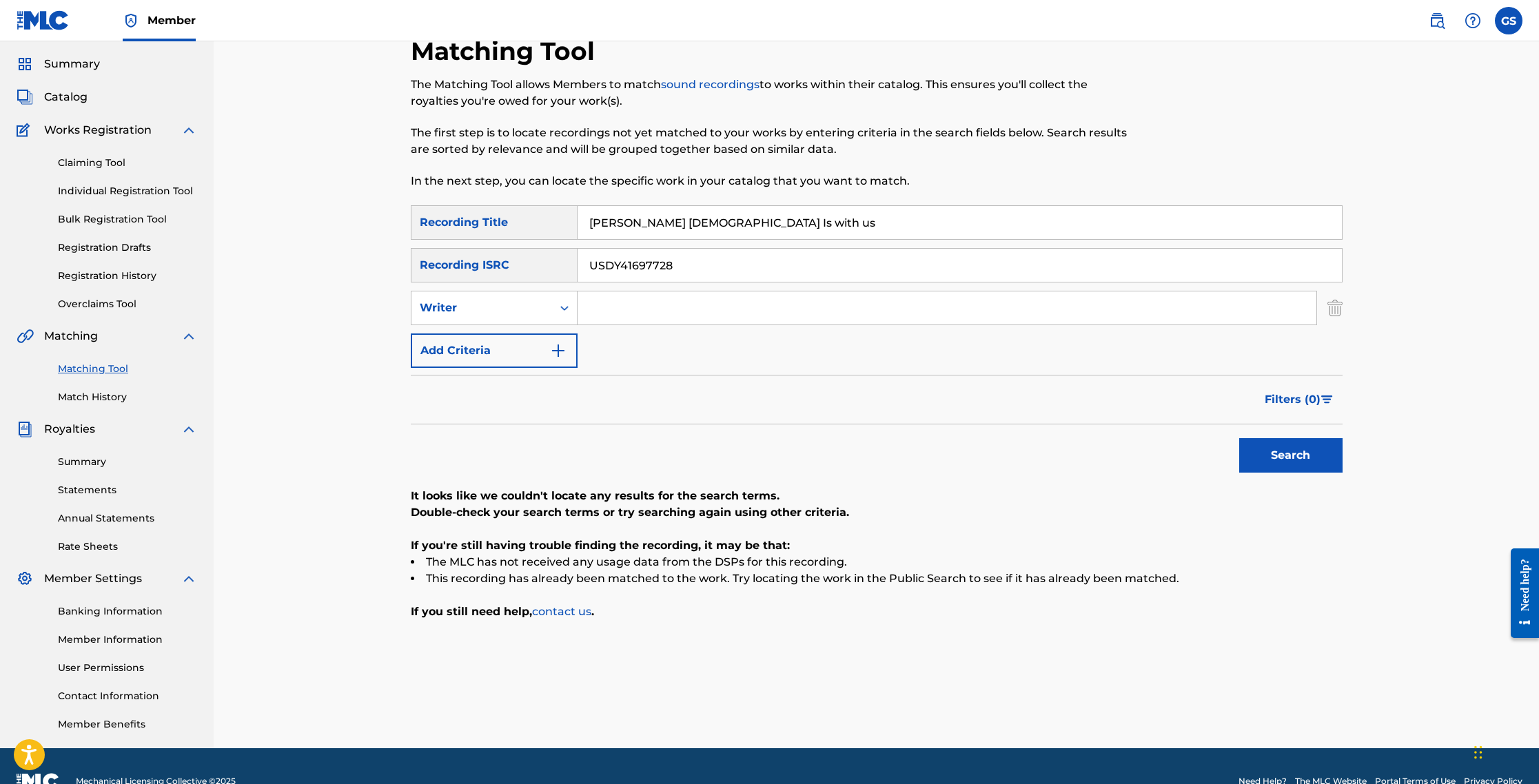
click at [611, 310] on input "Search Form" at bounding box center [946, 308] width 739 height 33
type input "[PERSON_NAME]"
click at [822, 459] on button "Search" at bounding box center [1290, 456] width 103 height 34
click at [558, 357] on img "Search Form" at bounding box center [558, 350] width 16 height 16
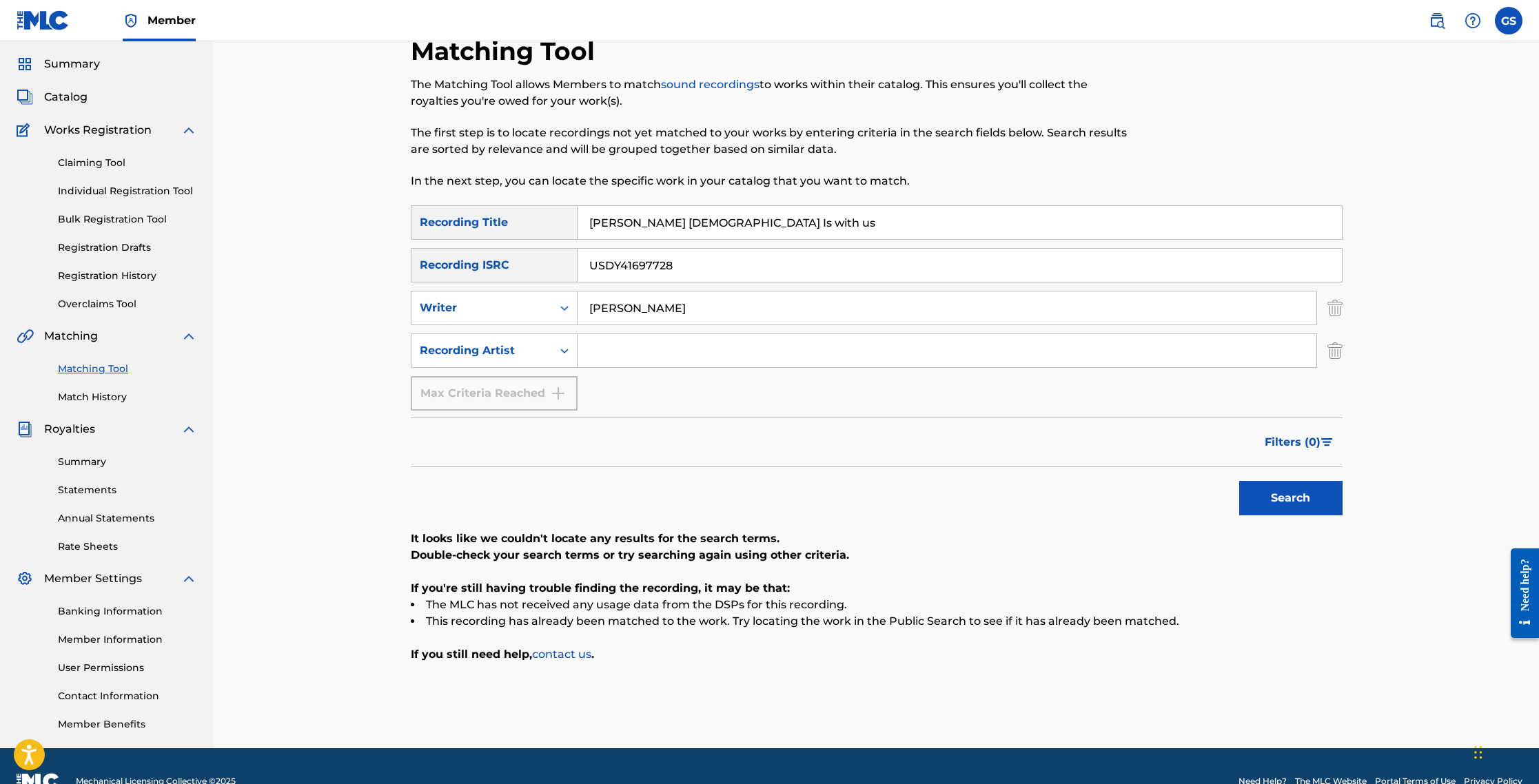
click at [602, 353] on input "Search Form" at bounding box center [946, 350] width 739 height 33
type input "[PERSON_NAME]"
click at [822, 495] on button "Search" at bounding box center [1290, 498] width 103 height 34
click at [737, 224] on input "[PERSON_NAME] [DEMOGRAPHIC_DATA] Is with us" at bounding box center [959, 222] width 764 height 33
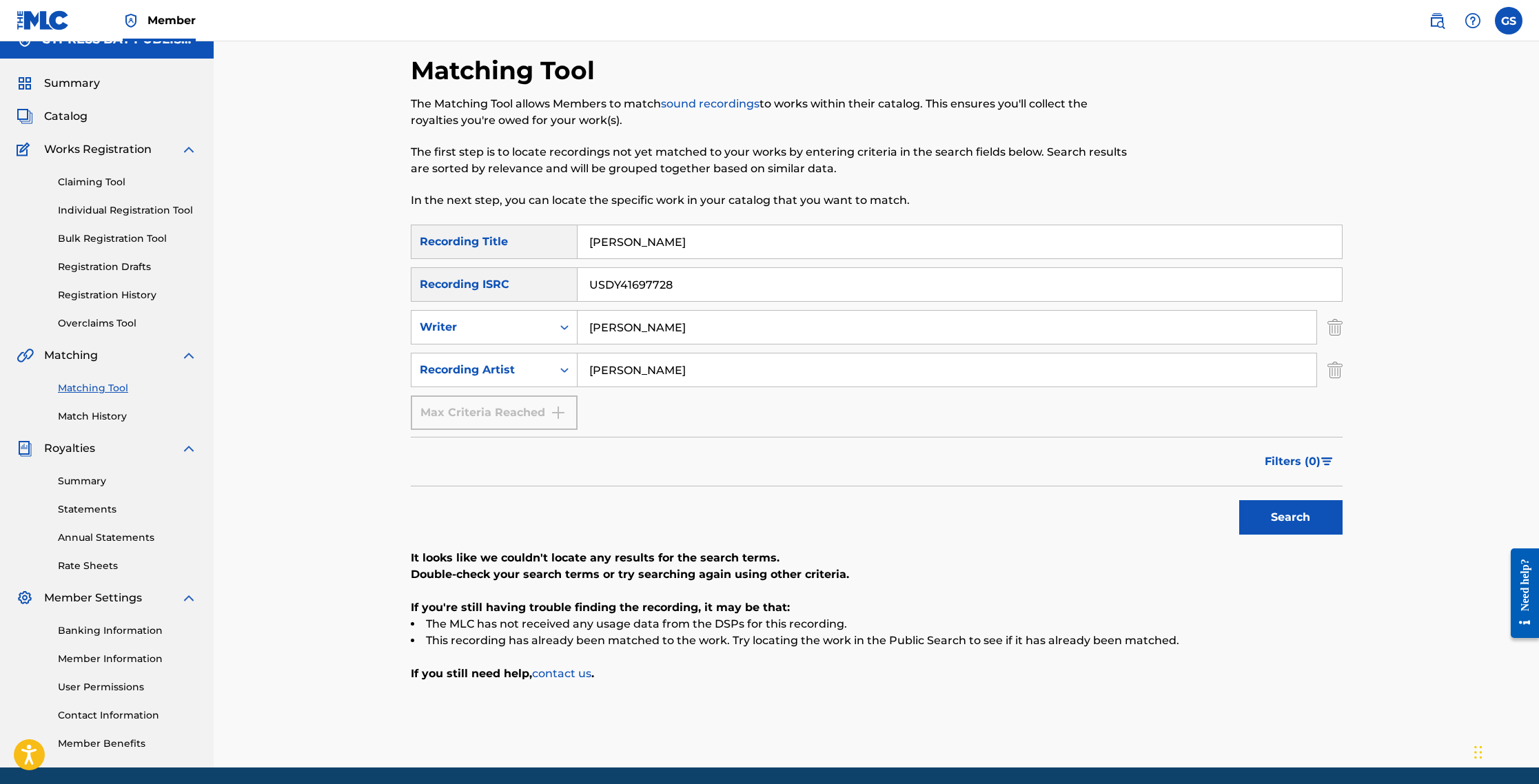
scroll to position [18, 0]
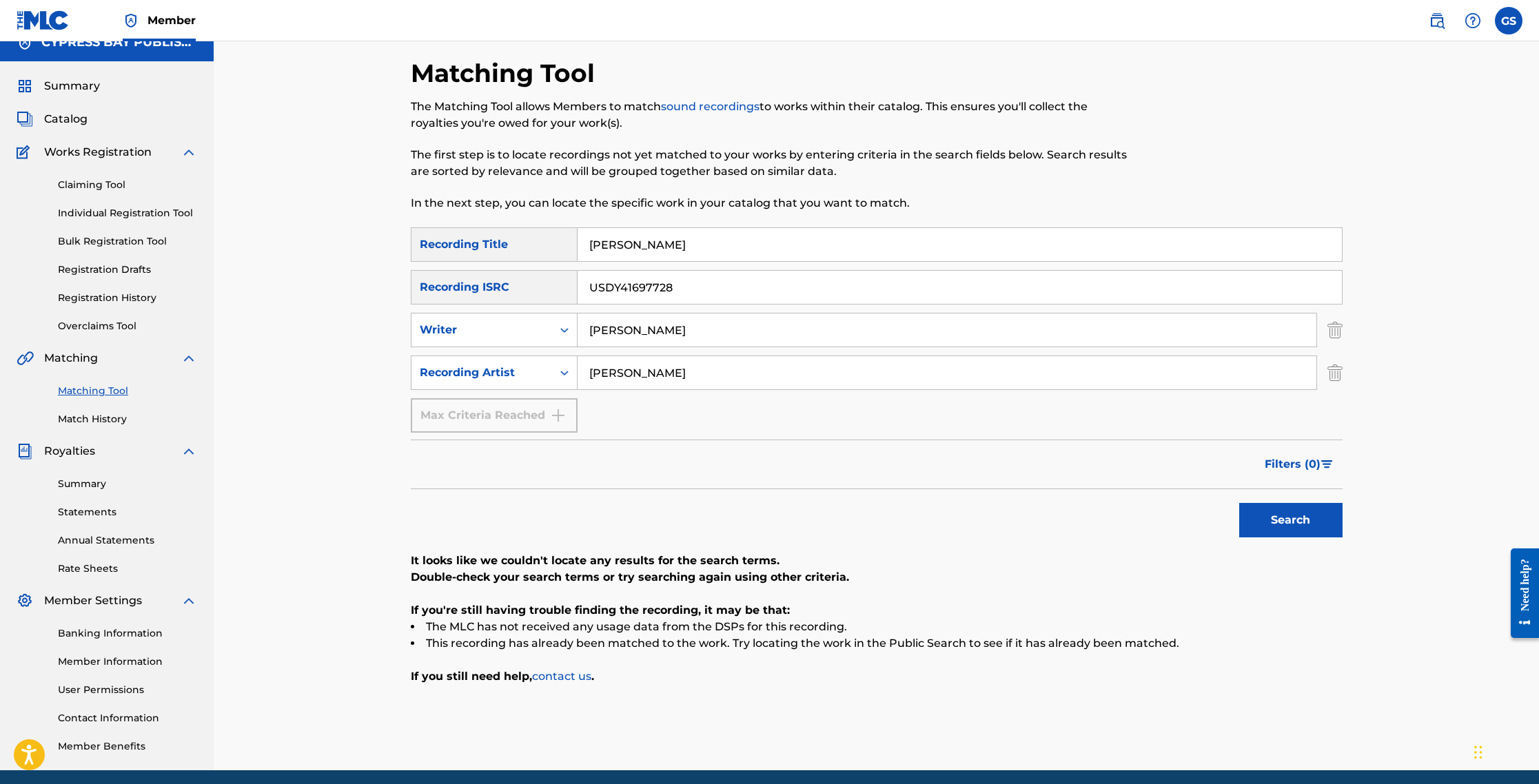
click at [657, 249] on input "[PERSON_NAME]" at bounding box center [959, 244] width 764 height 33
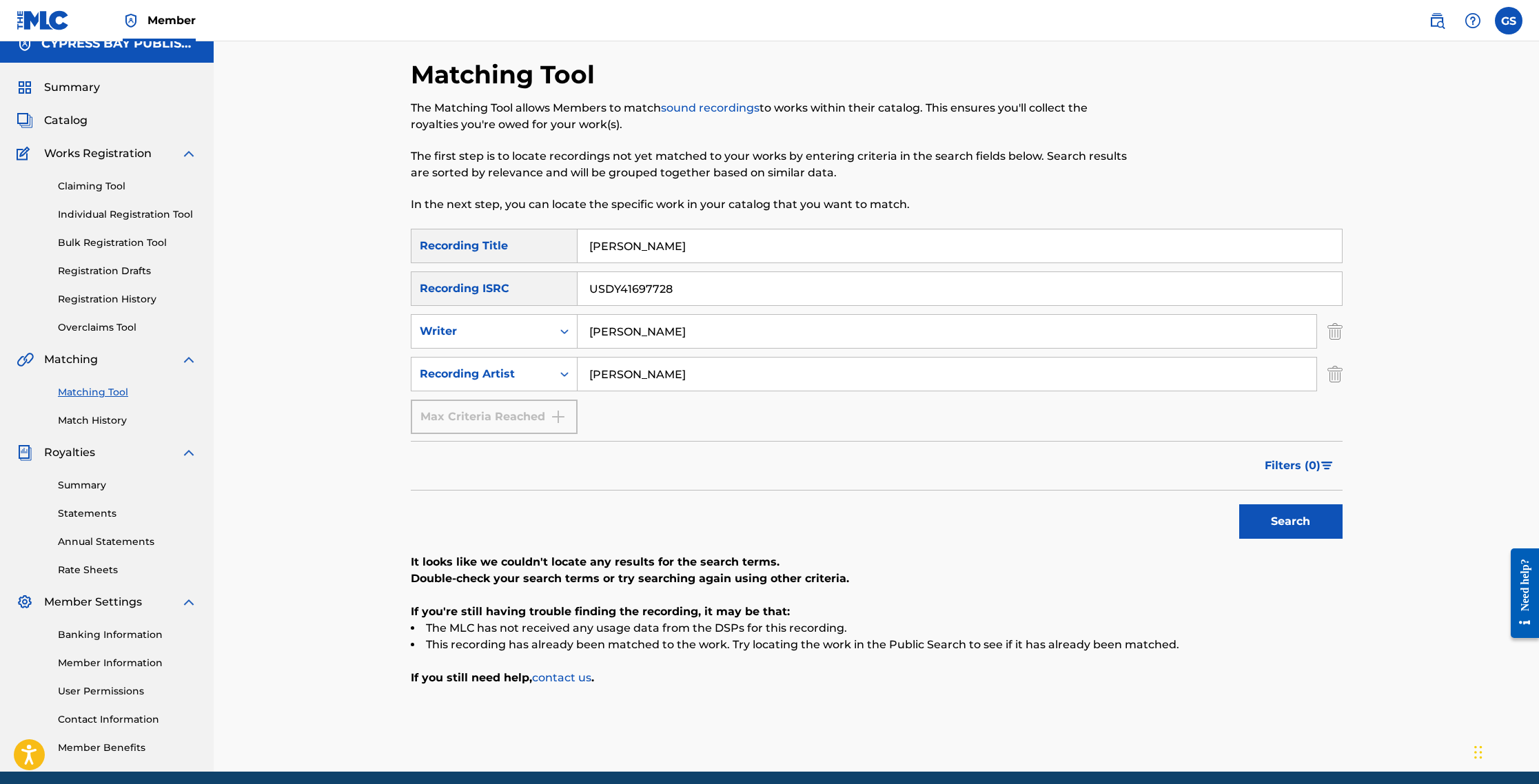
scroll to position [14, 0]
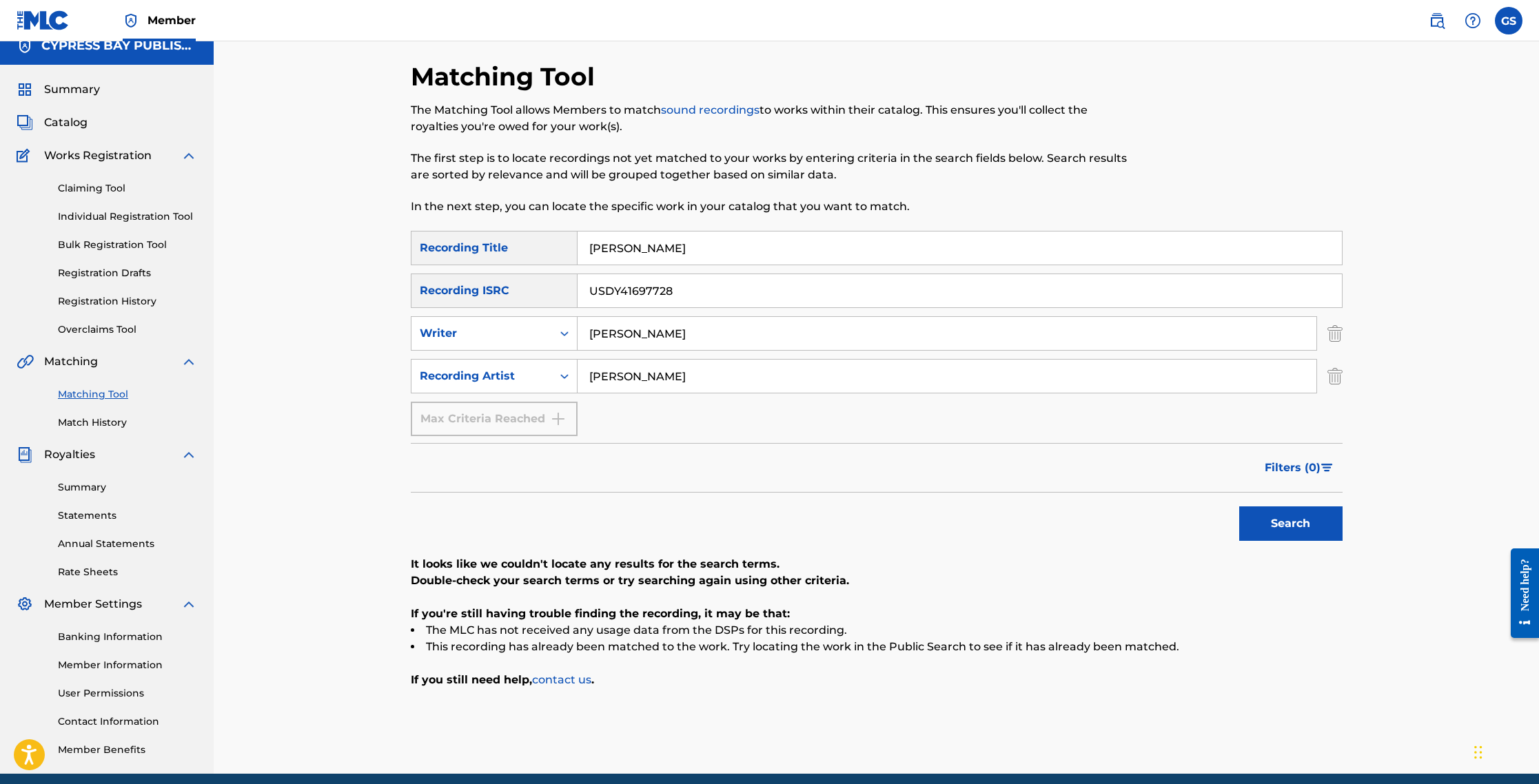
click at [669, 251] on input "[PERSON_NAME]" at bounding box center [959, 248] width 764 height 33
type input "[PERSON_NAME] [DEMOGRAPHIC_DATA] Is with us"
click at [674, 293] on input "USDY41697728" at bounding box center [959, 291] width 764 height 33
type input "U"
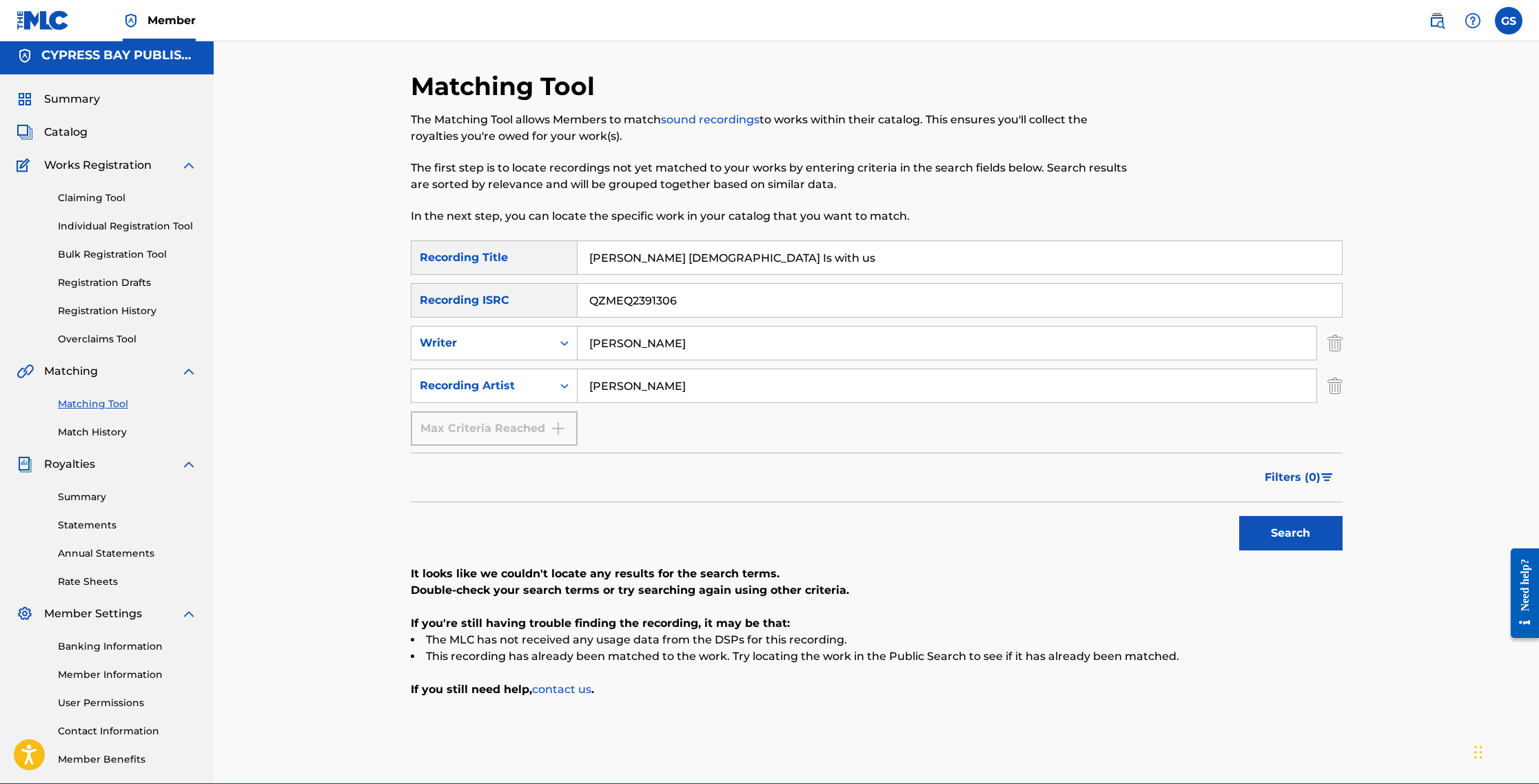
type input "QZMEQ2391306"
click at [822, 535] on button "Search" at bounding box center [1290, 533] width 103 height 34
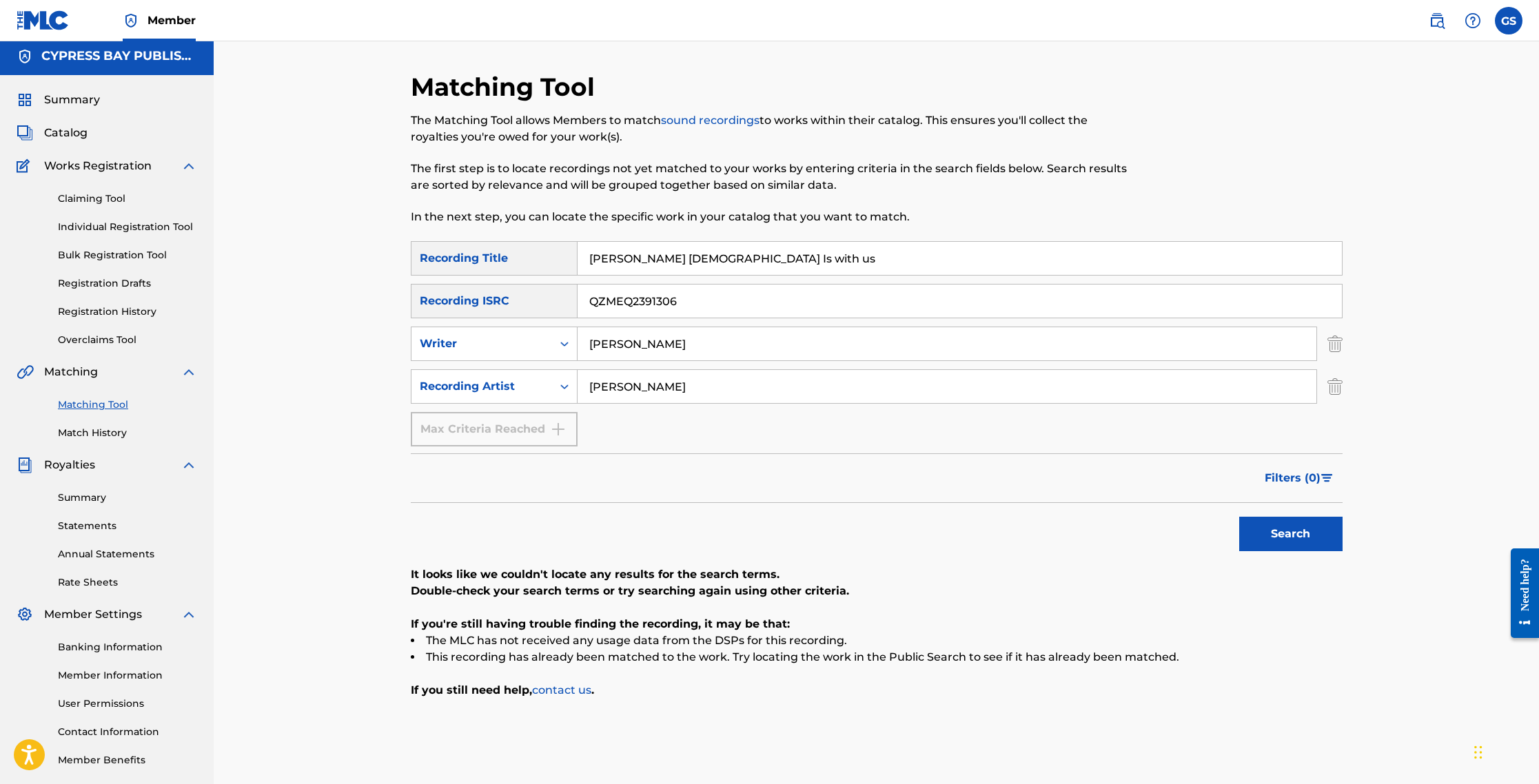
click at [736, 260] on input "[PERSON_NAME] [DEMOGRAPHIC_DATA] Is with us" at bounding box center [959, 258] width 764 height 33
type input "E"
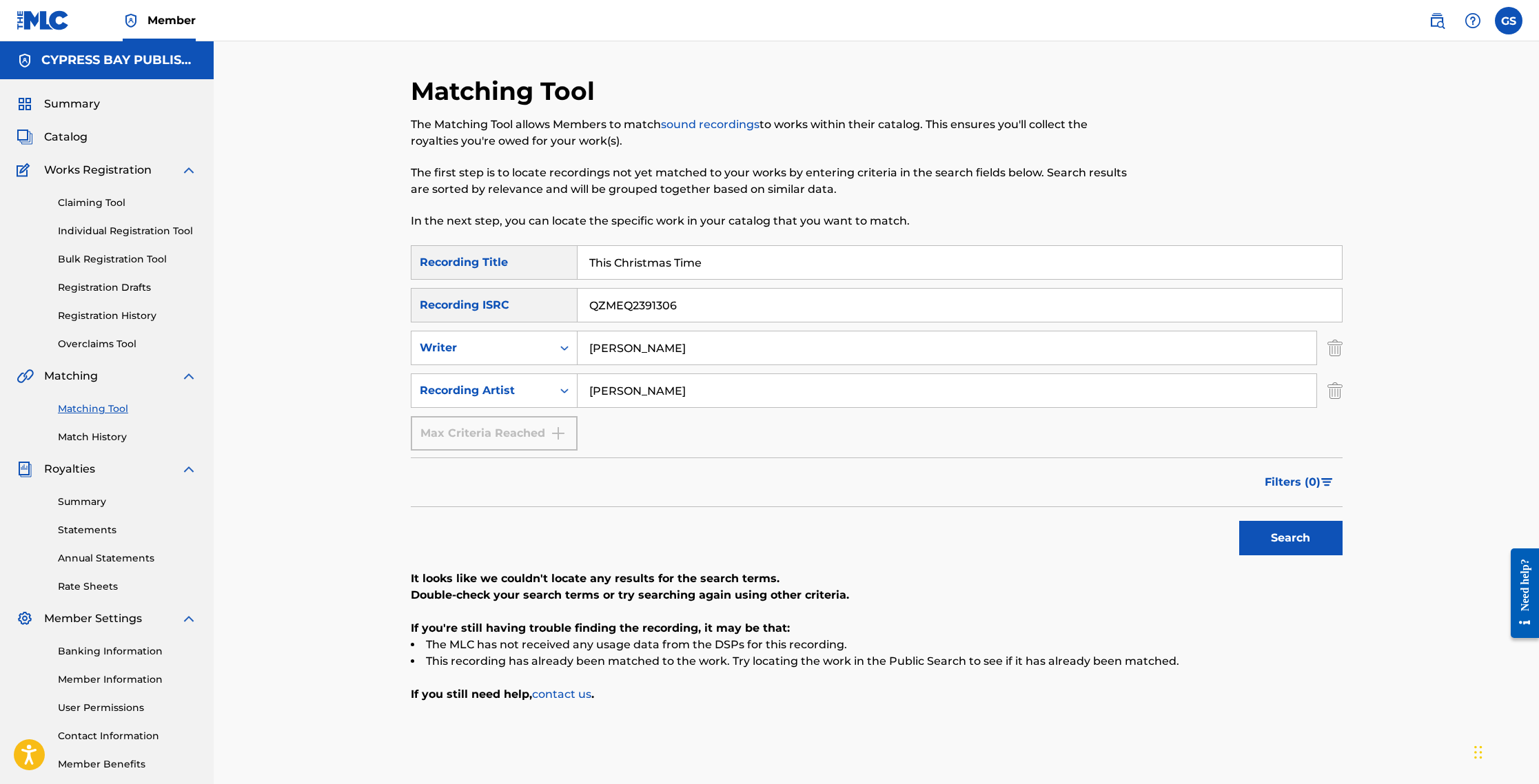
type input "This Christmas Time"
click at [678, 308] on input "QZMEQ2391306" at bounding box center [959, 305] width 764 height 33
type input "Q"
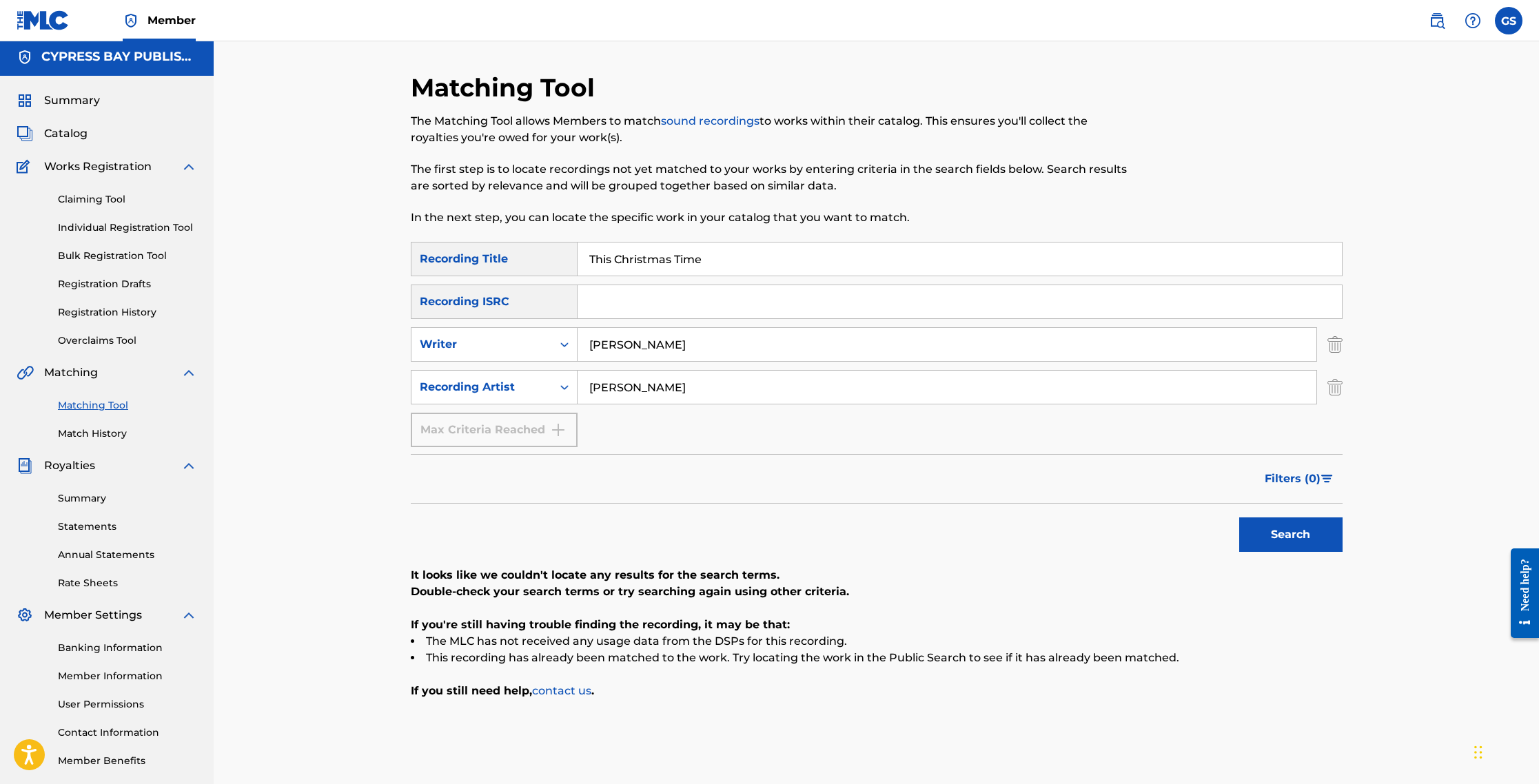
scroll to position [7, 0]
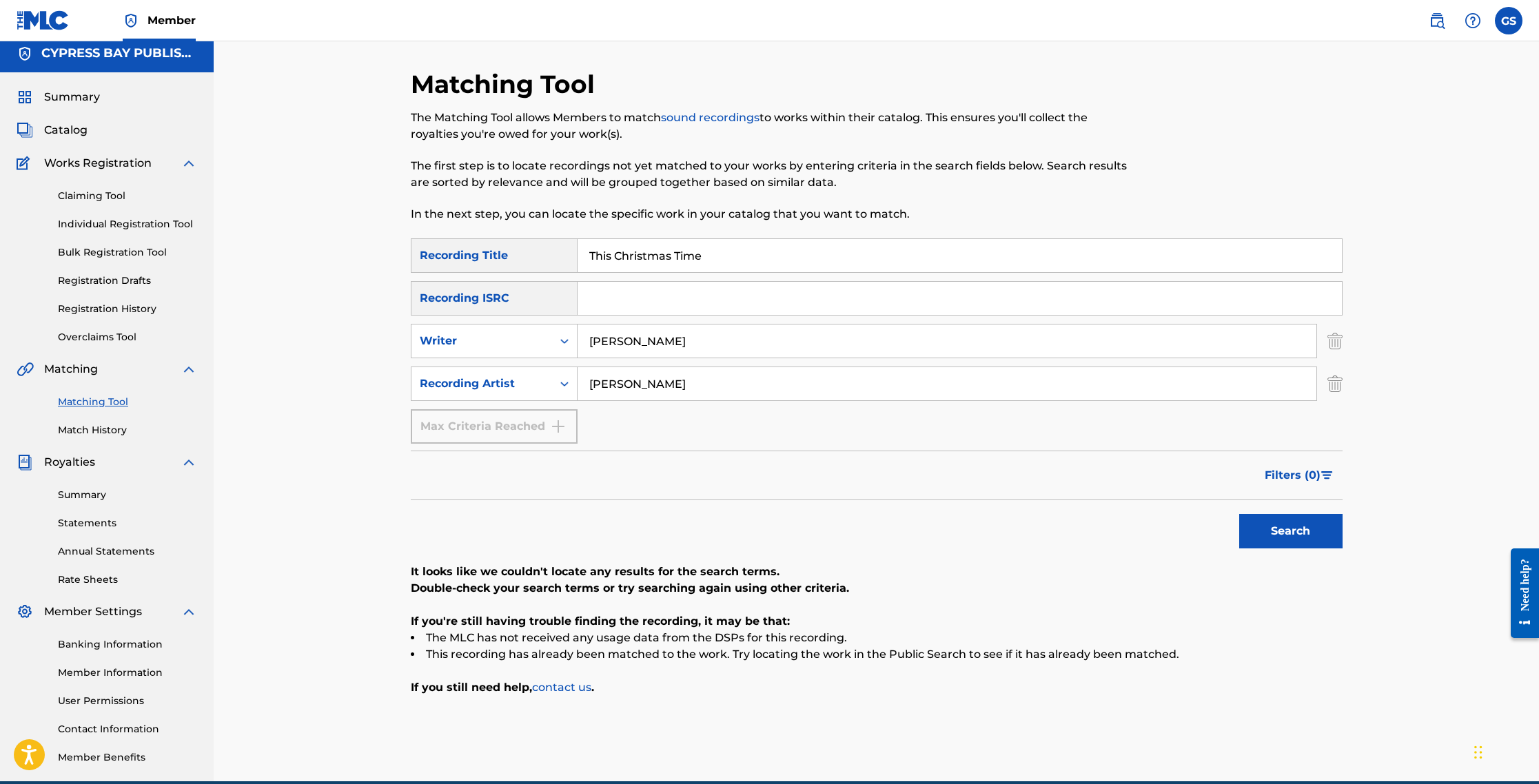
click at [73, 138] on span "Catalog" at bounding box center [66, 130] width 43 height 16
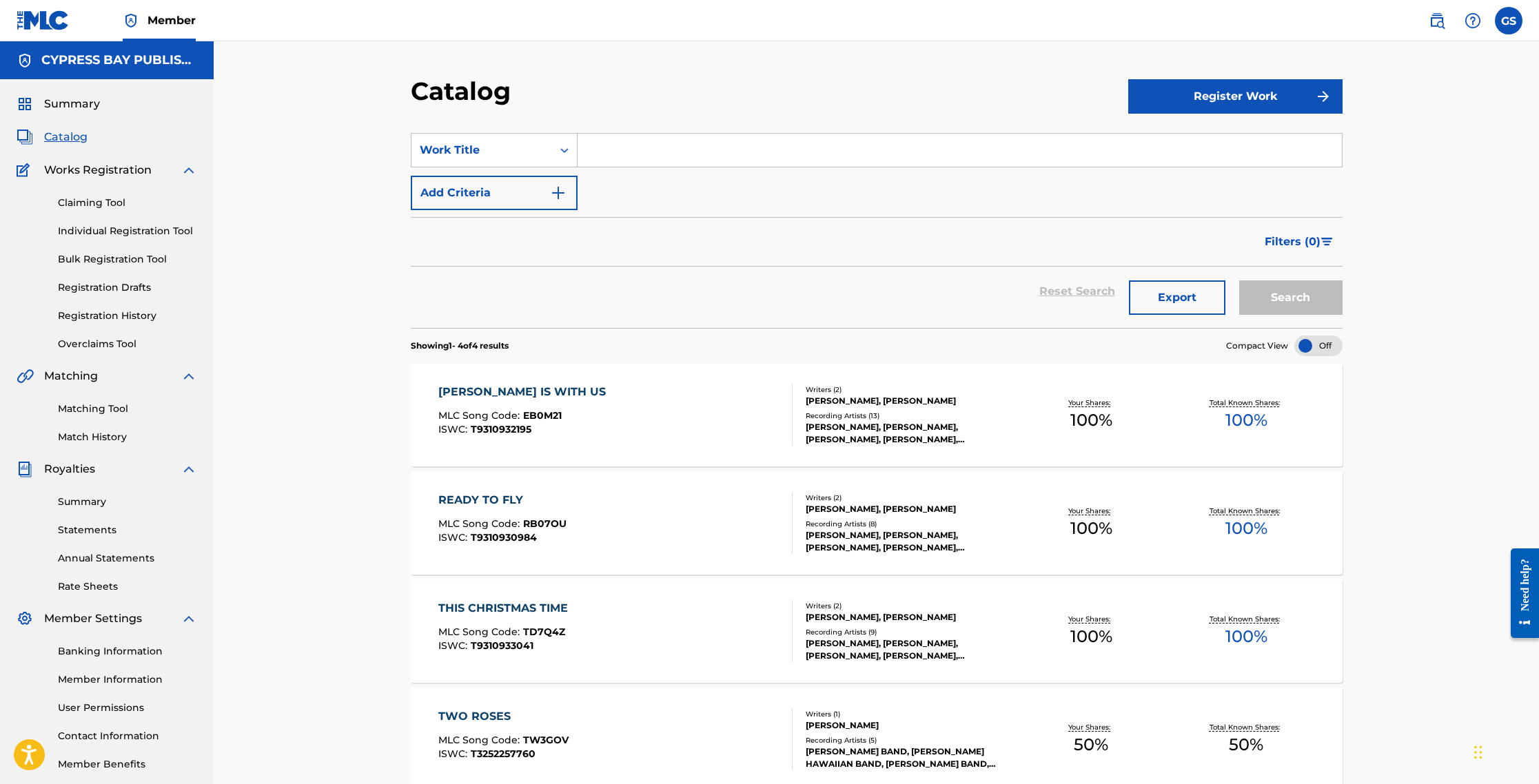
click at [822, 303] on button "Export" at bounding box center [1177, 298] width 96 height 34
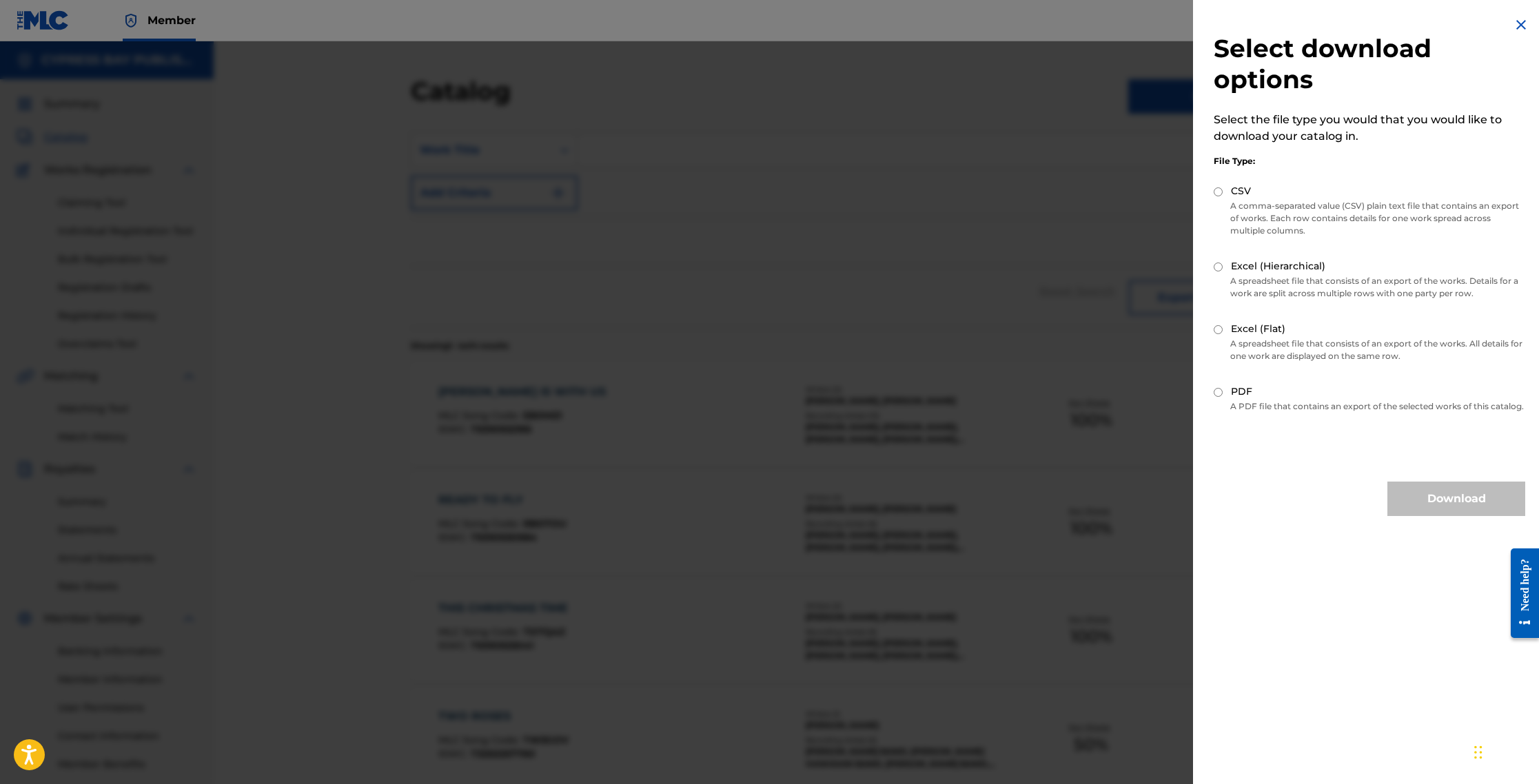
click at [822, 26] on img at bounding box center [1520, 24] width 16 height 16
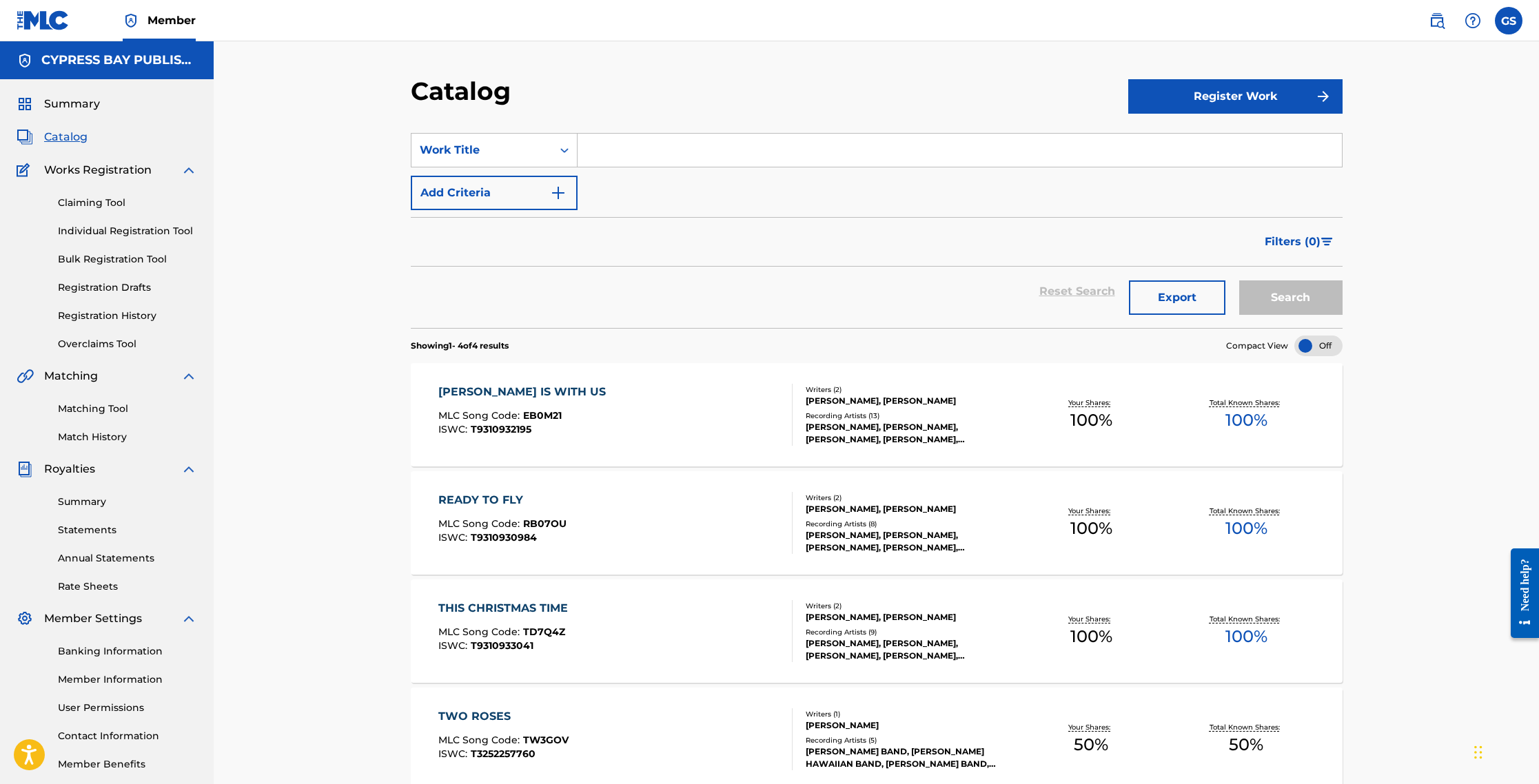
click at [822, 419] on span "100 %" at bounding box center [1246, 420] width 42 height 25
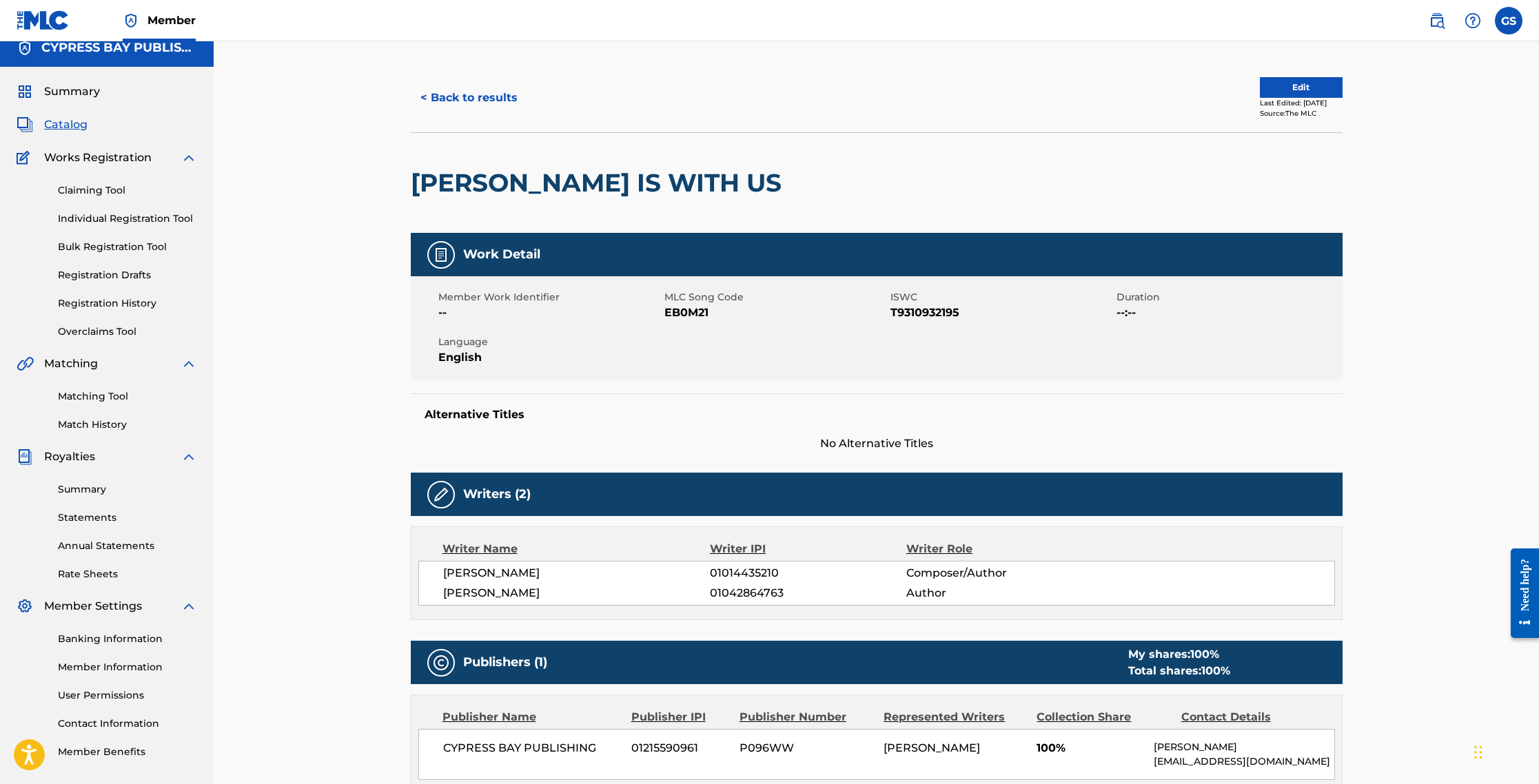
scroll to position [24, 0]
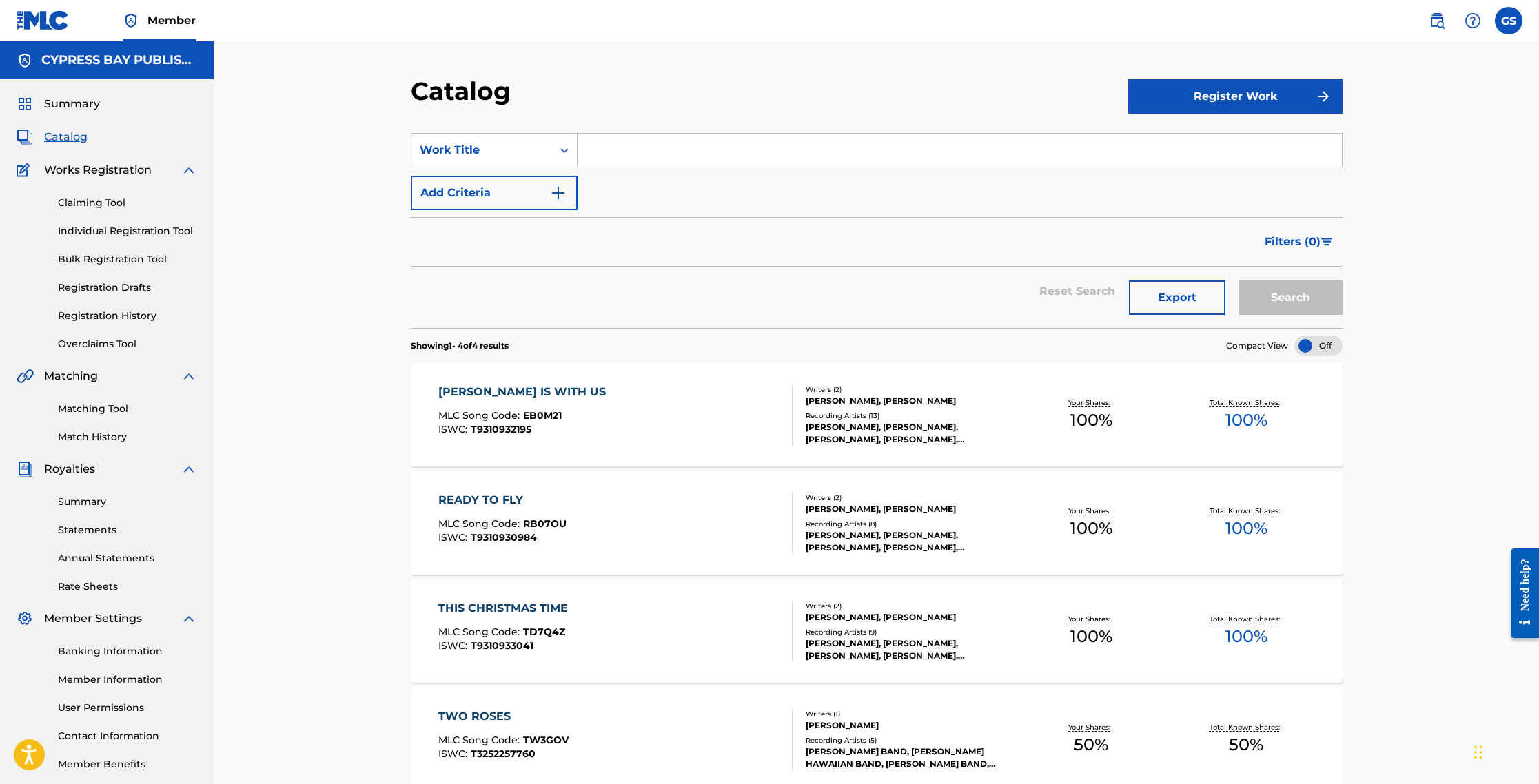
click at [822, 648] on div "Total Known Shares: 100 %" at bounding box center [1246, 631] width 155 height 42
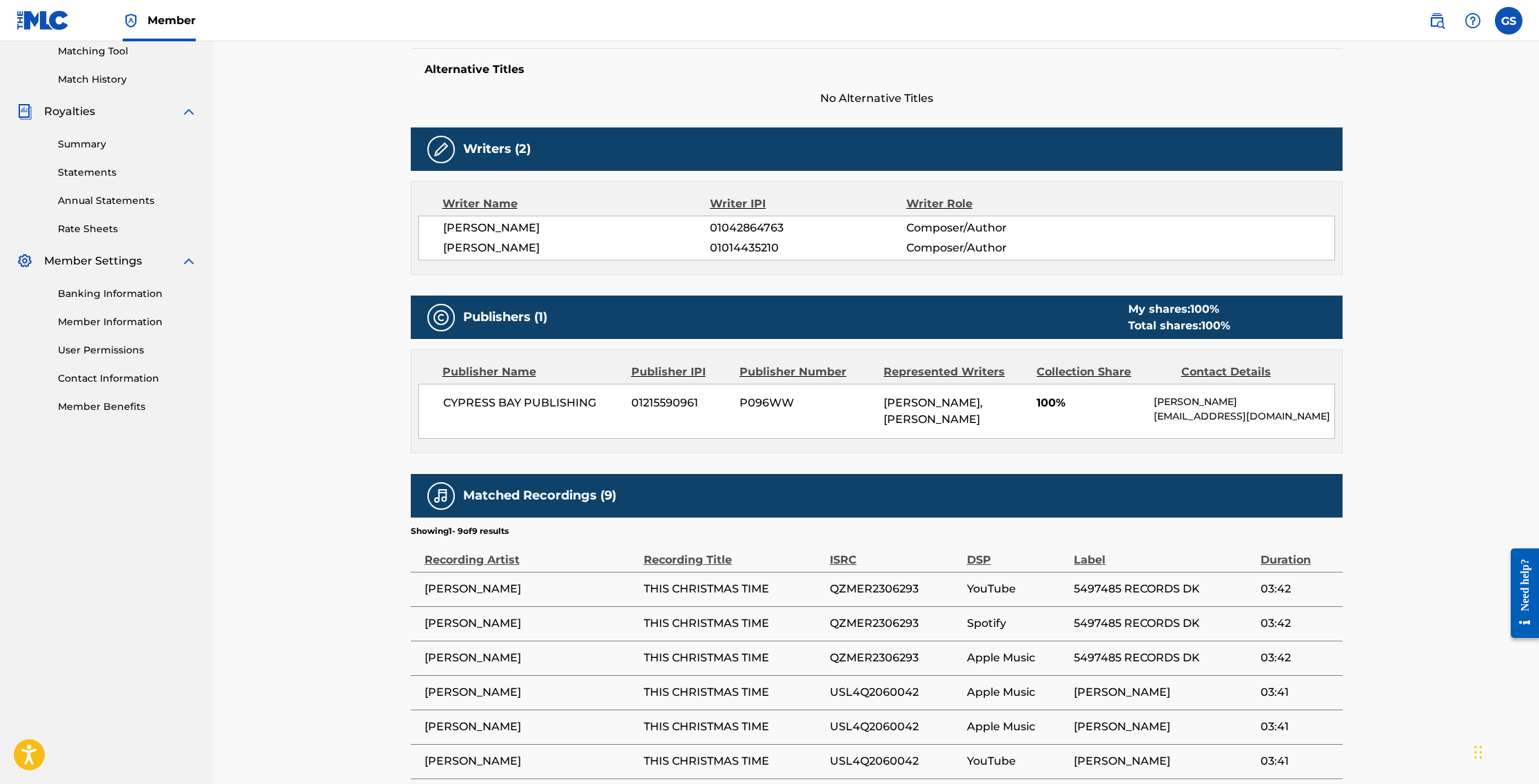
scroll to position [357, 0]
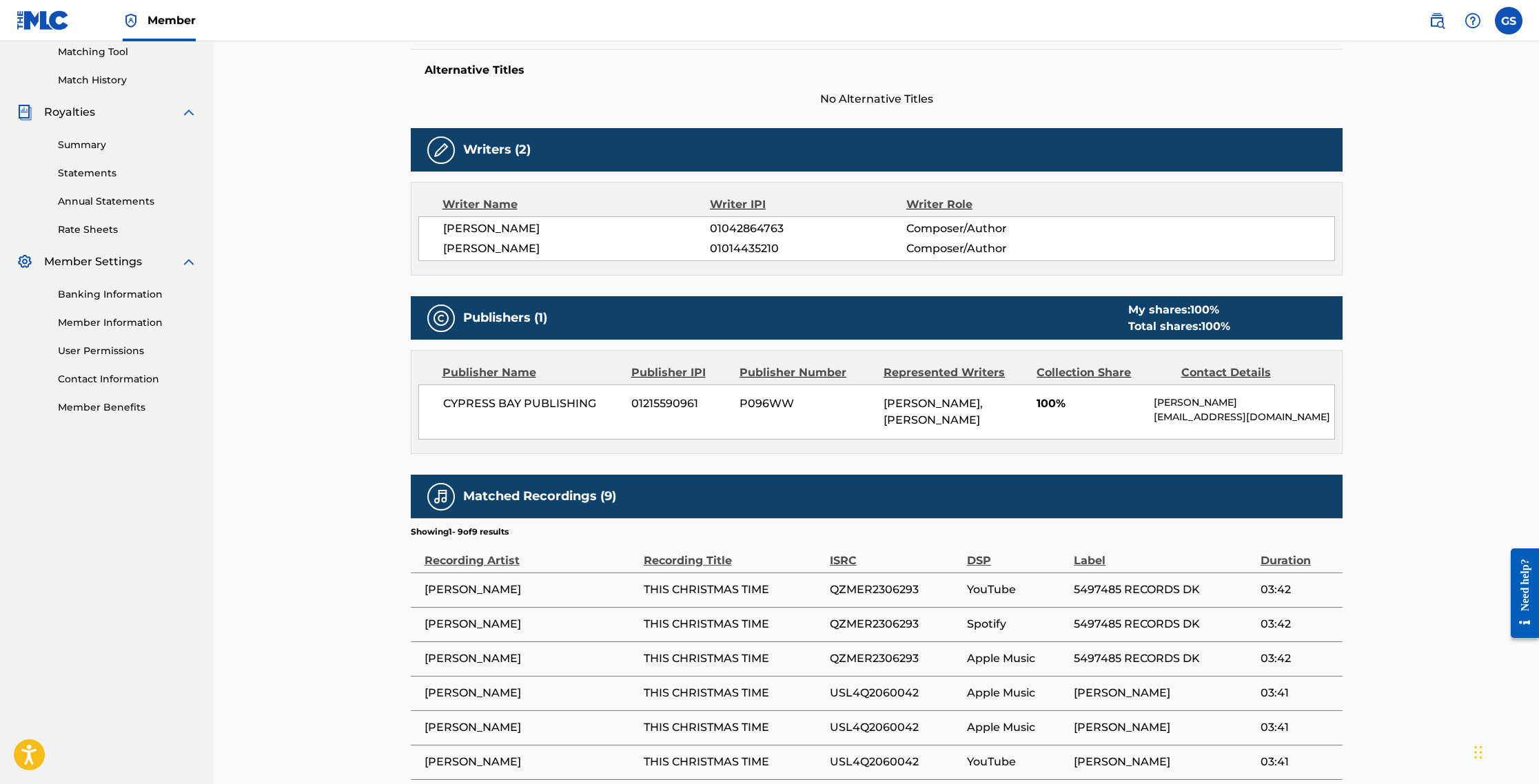
click at [98, 54] on link "Matching Tool" at bounding box center [127, 52] width 139 height 14
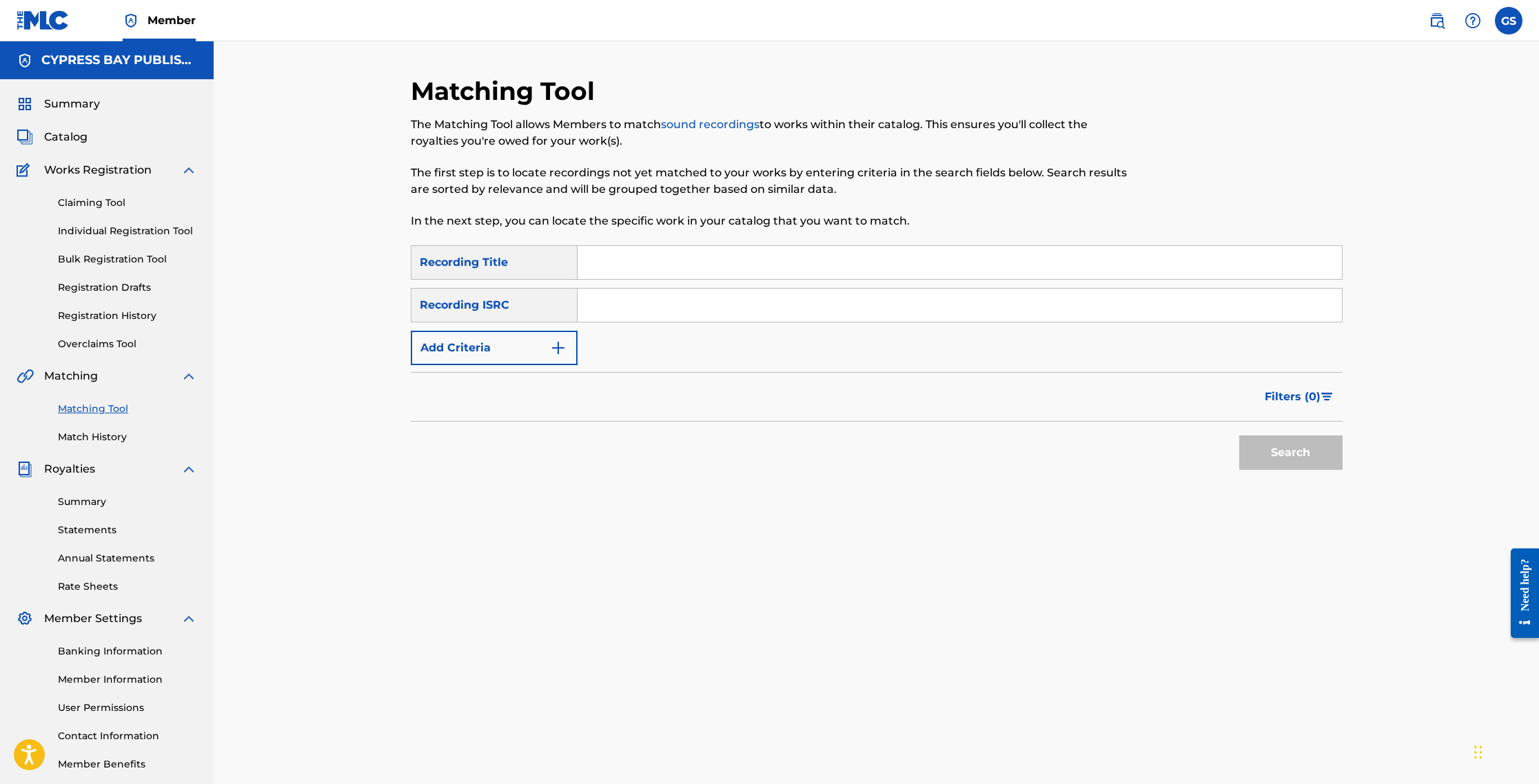
click at [599, 269] on input "Search Form" at bounding box center [959, 262] width 764 height 33
type input "This Christmas Time"
click at [598, 313] on input "Search Form" at bounding box center [959, 305] width 764 height 33
type input "QZMER2306293"
click at [558, 354] on img "Search Form" at bounding box center [558, 347] width 16 height 16
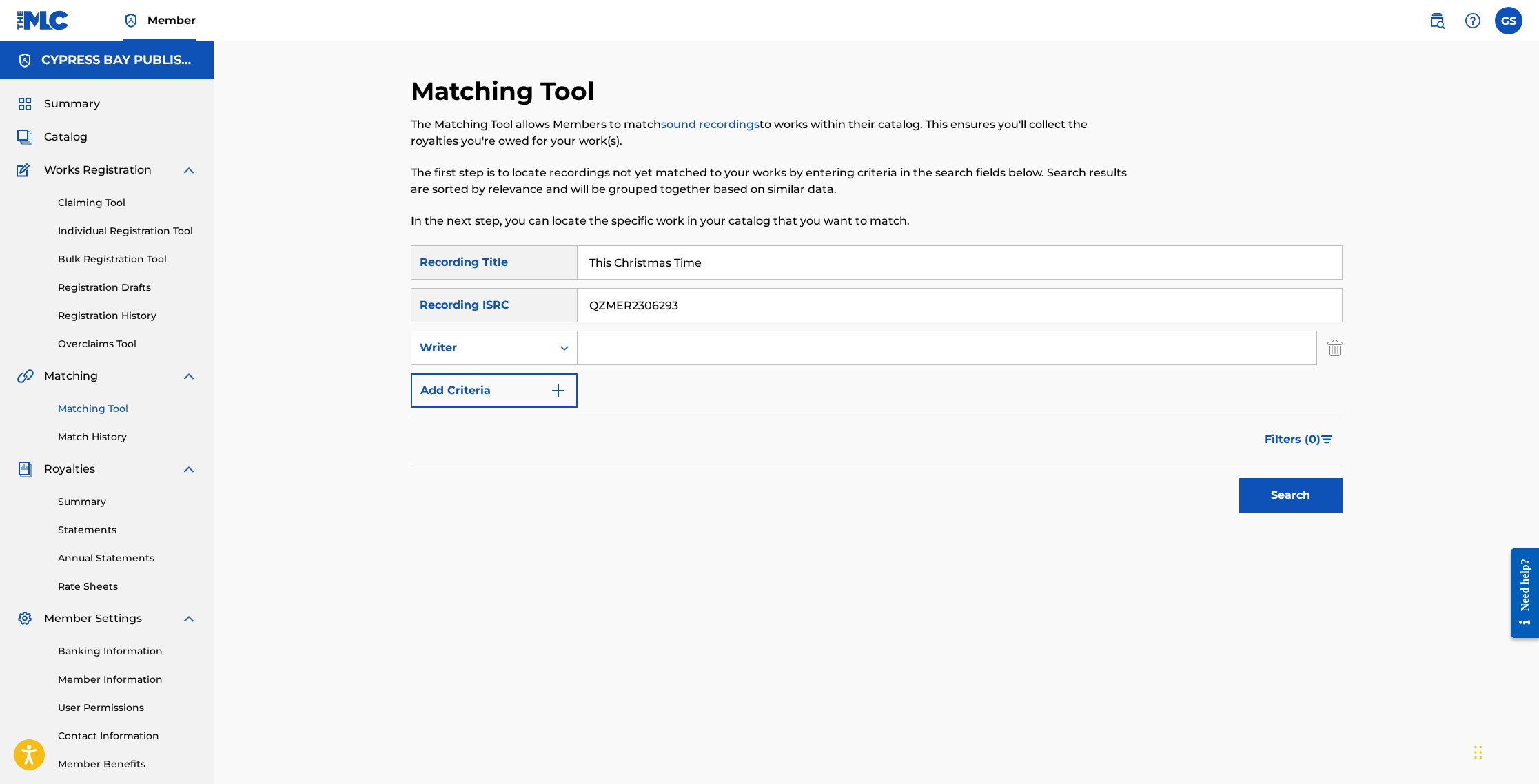
click at [597, 354] on input "Search Form" at bounding box center [946, 348] width 739 height 33
type input "[PERSON_NAME]"
click at [565, 392] on button "Add Criteria" at bounding box center [494, 391] width 167 height 34
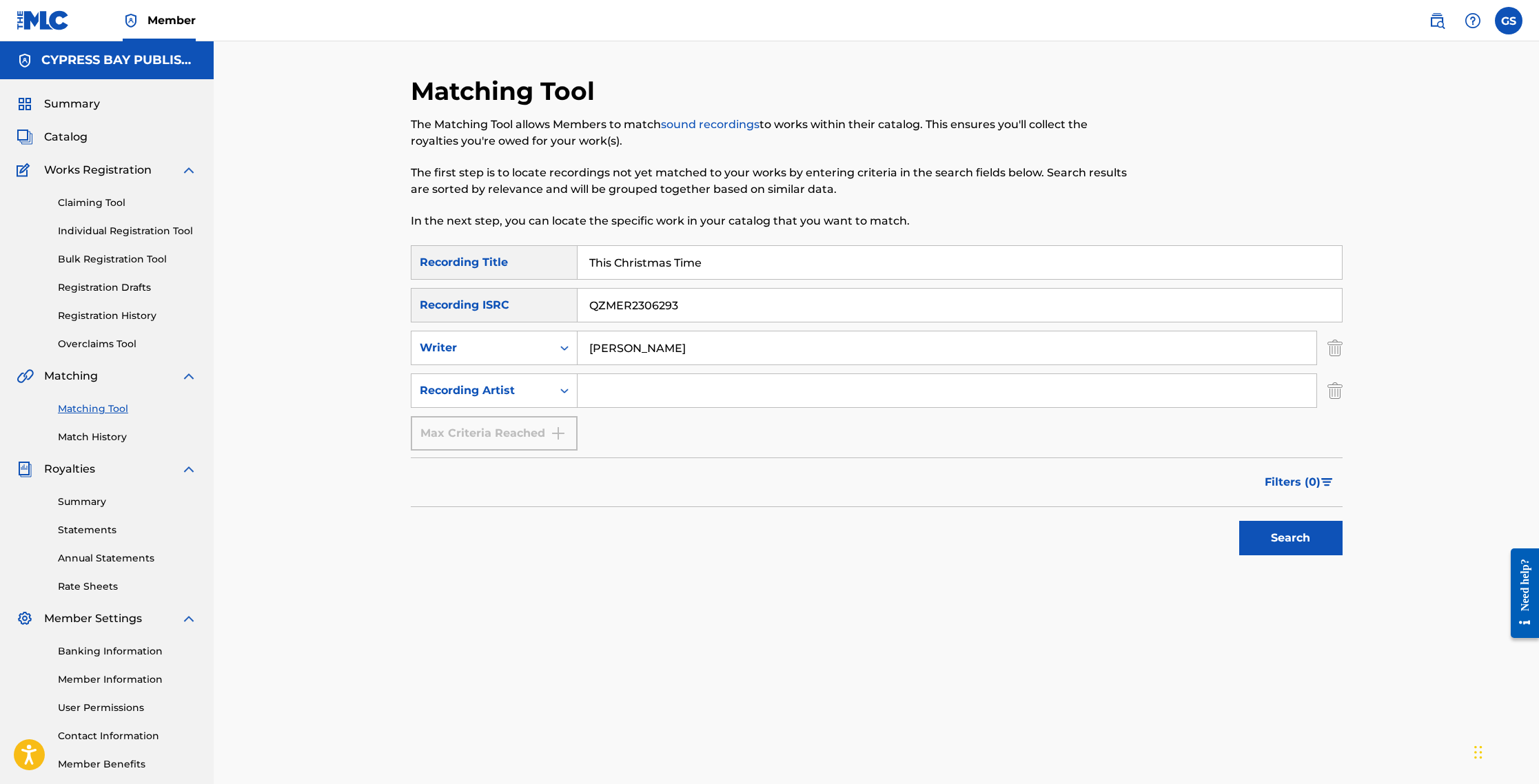
click at [611, 396] on input "Search Form" at bounding box center [946, 391] width 739 height 33
type input "[PERSON_NAME]"
click at [822, 537] on button "Search" at bounding box center [1290, 538] width 103 height 34
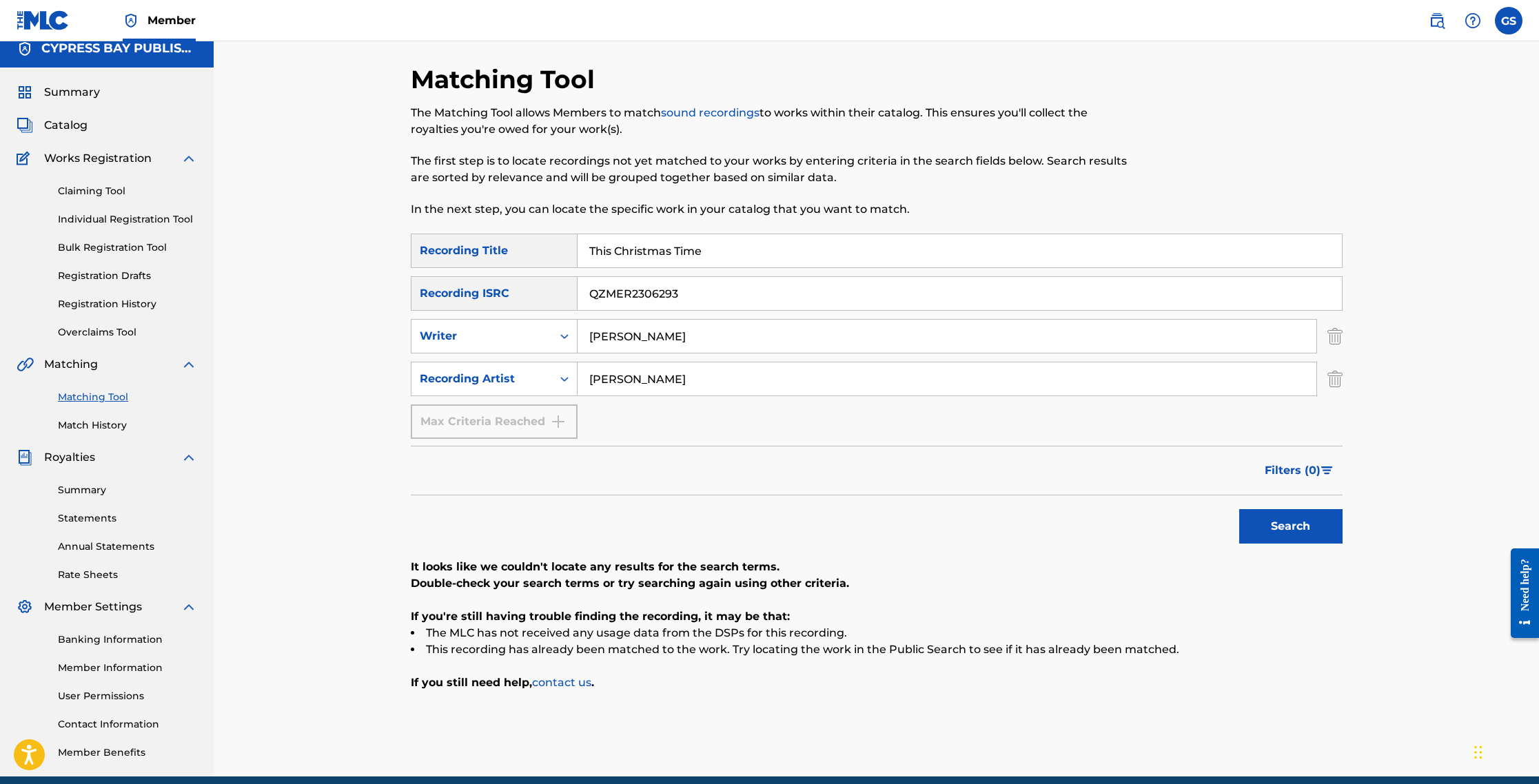
scroll to position [10, 0]
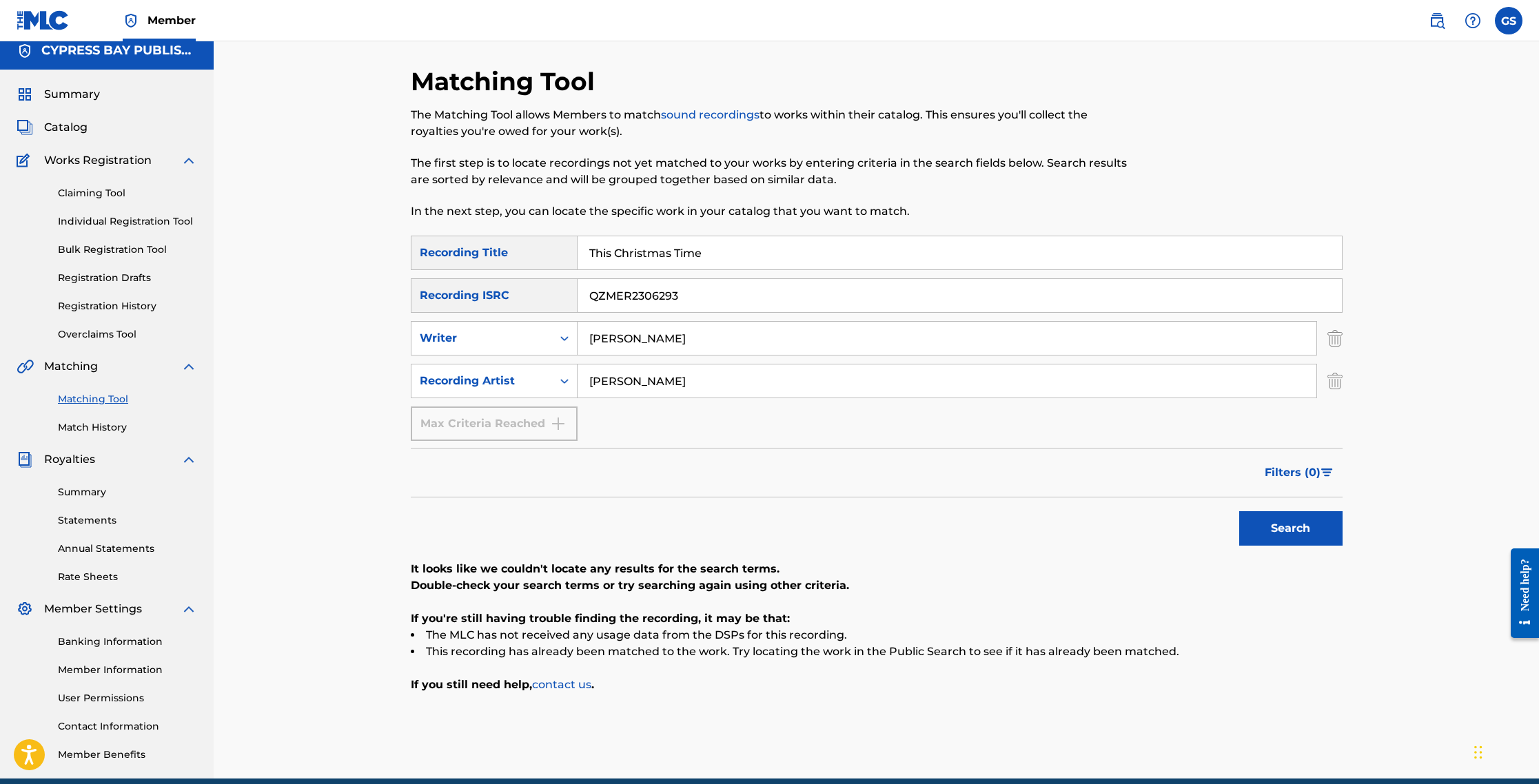
click at [701, 119] on link "sound recordings" at bounding box center [710, 115] width 98 height 13
click at [709, 117] on link "sound recordings" at bounding box center [710, 115] width 98 height 13
click at [721, 113] on link "sound recordings" at bounding box center [710, 115] width 98 height 13
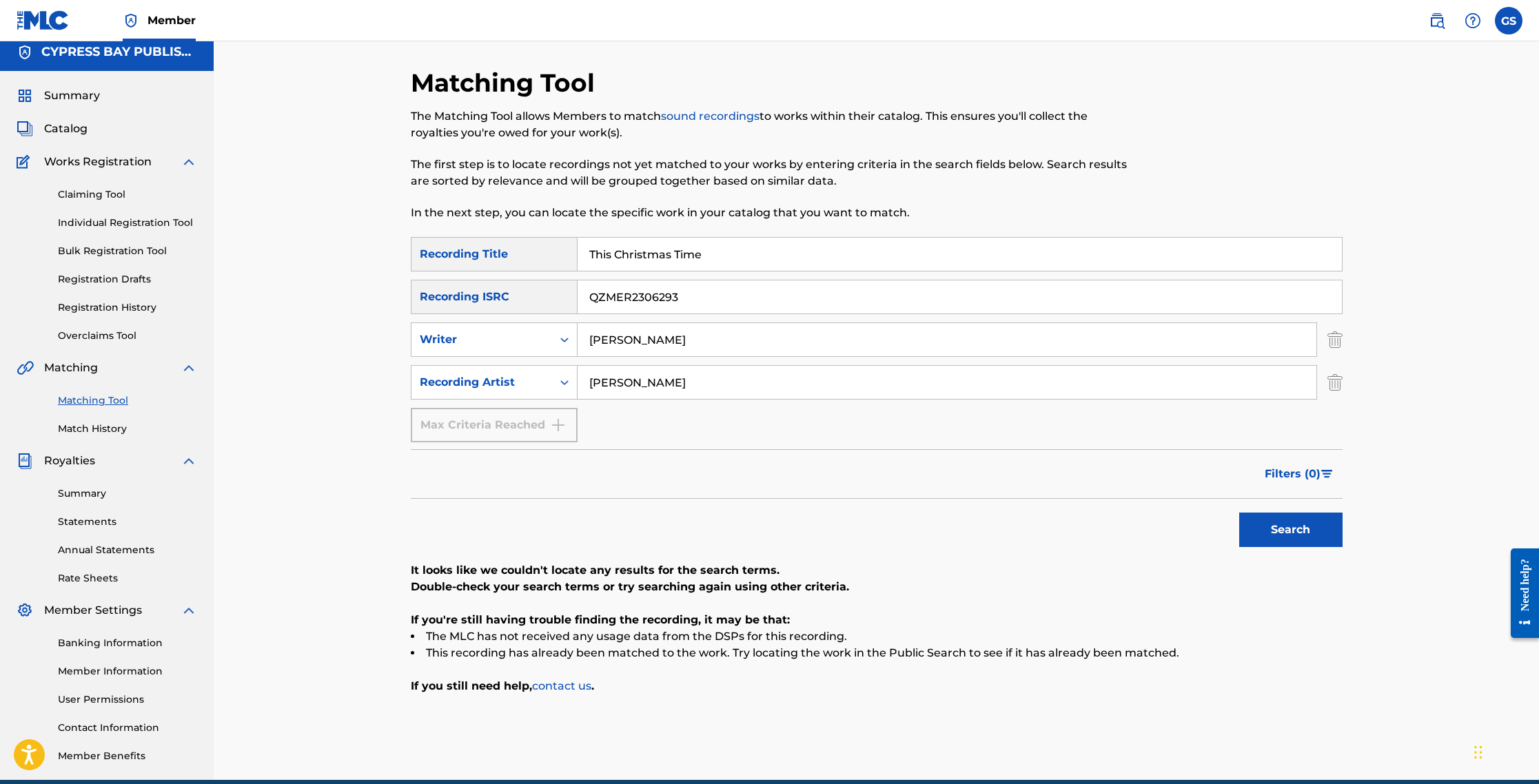
scroll to position [7, 0]
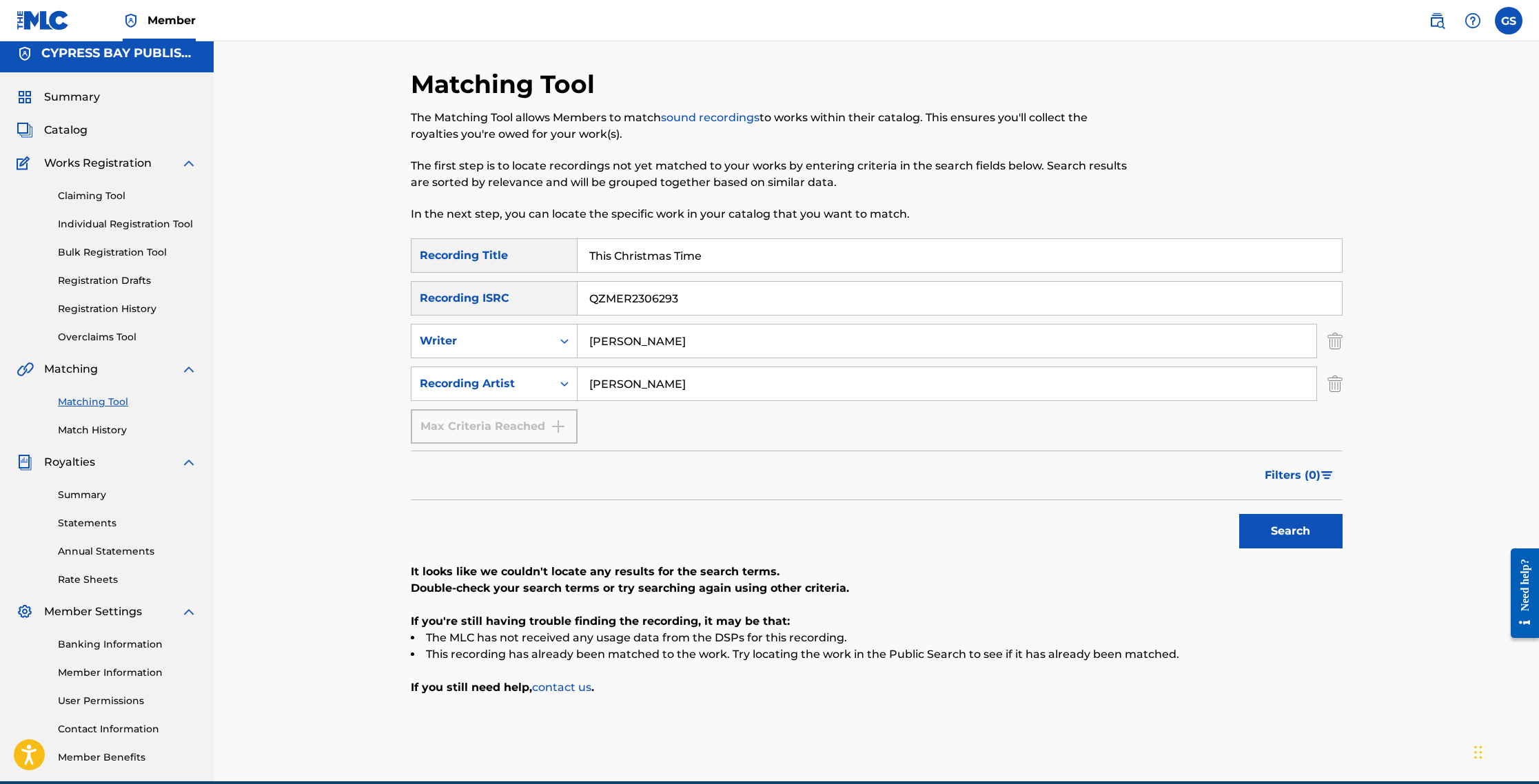
click at [721, 113] on link "sound recordings" at bounding box center [710, 117] width 98 height 13
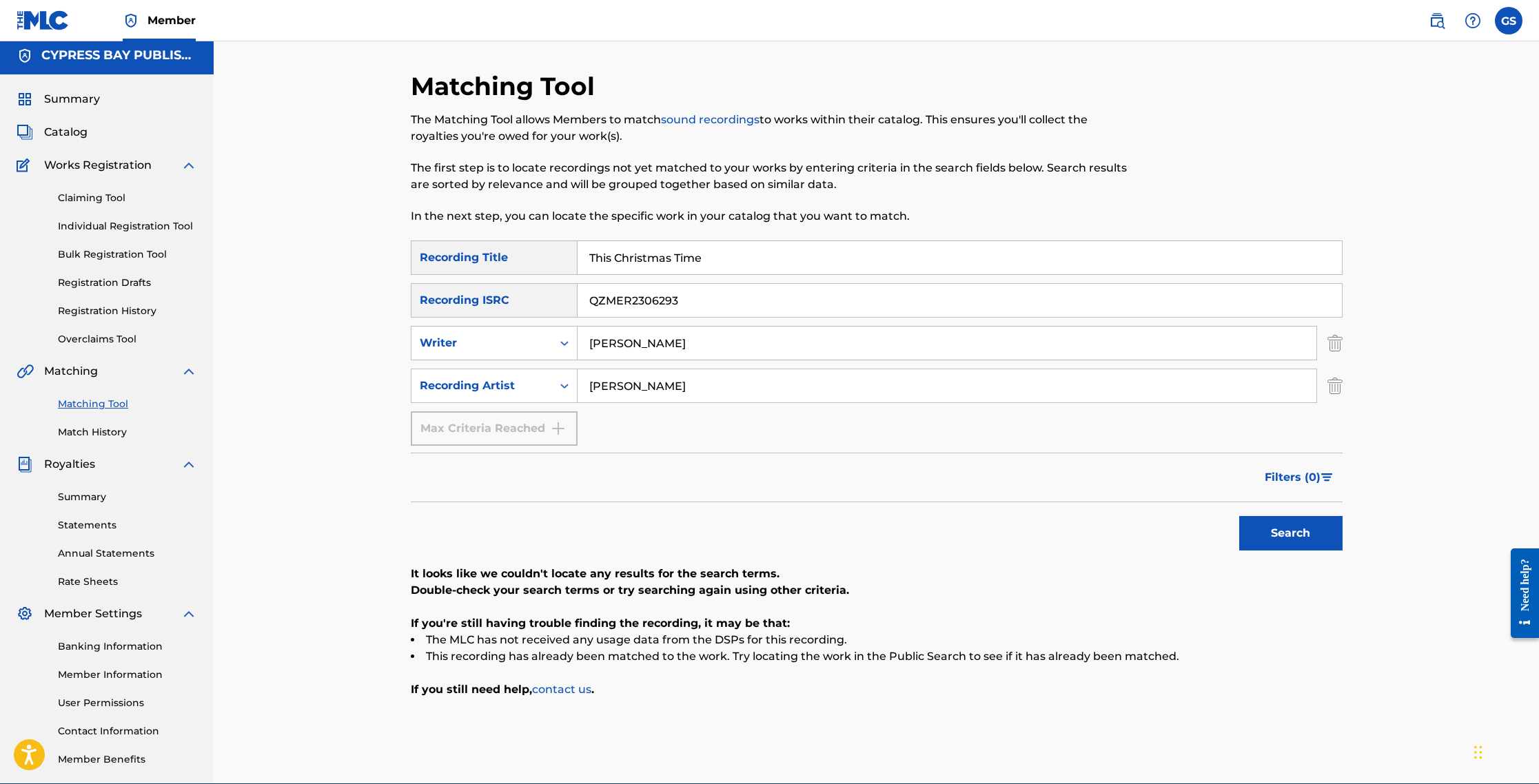
scroll to position [0, 0]
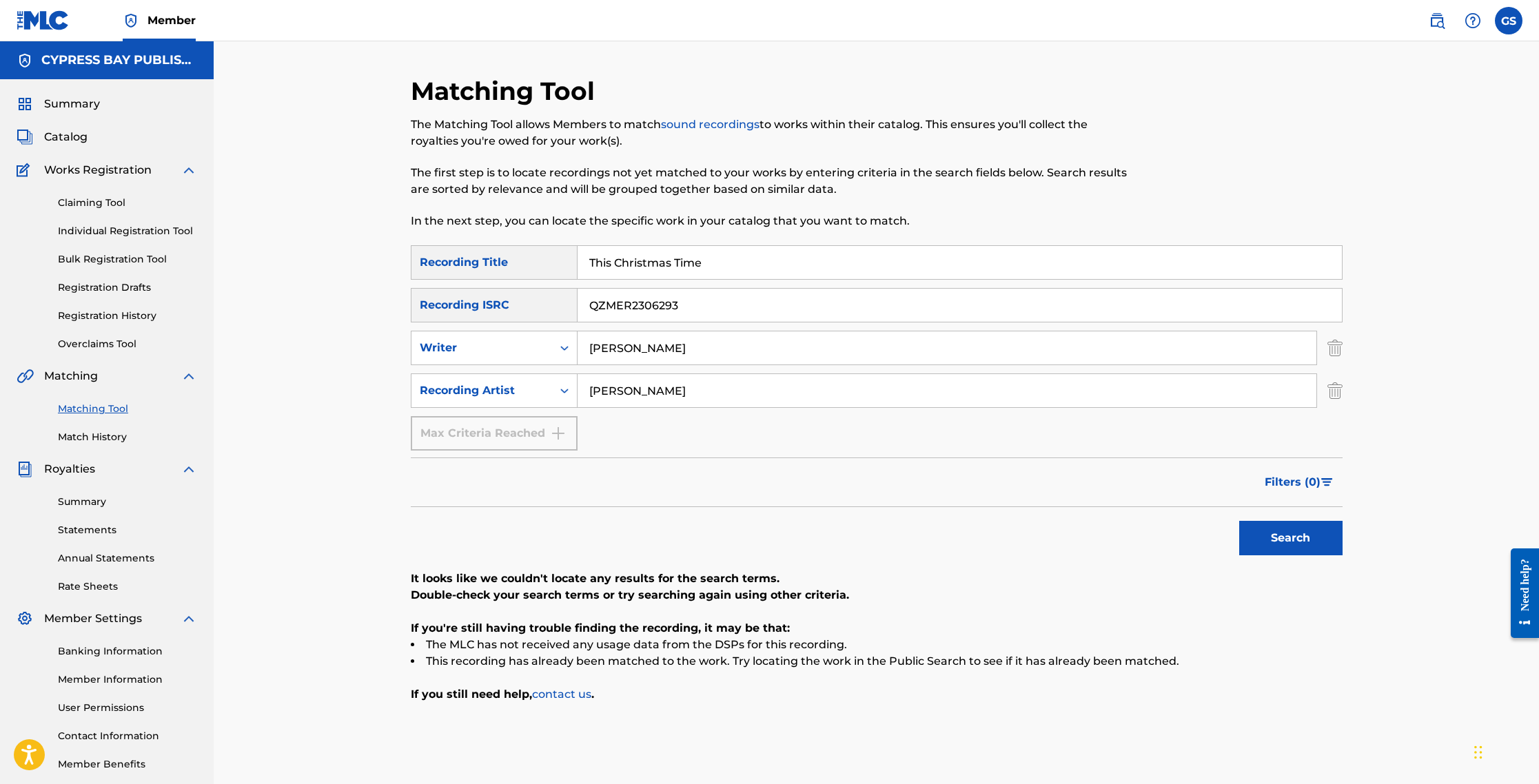
click at [702, 118] on link "sound recordings" at bounding box center [710, 124] width 98 height 13
